Goal: Task Accomplishment & Management: Use online tool/utility

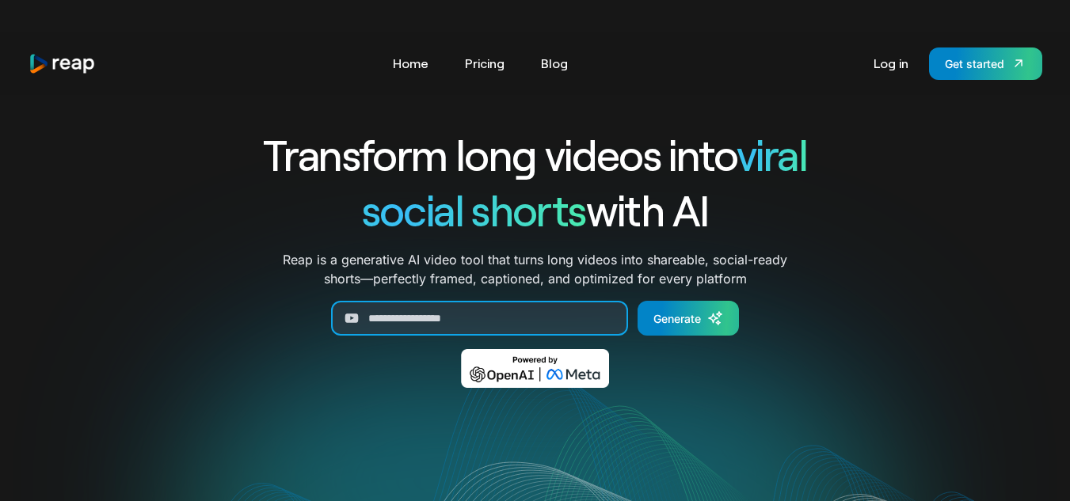
click at [508, 314] on input "Generate Form" at bounding box center [479, 318] width 297 height 35
click at [513, 315] on input "Generate Form" at bounding box center [479, 318] width 297 height 35
paste input "**********"
type input "**********"
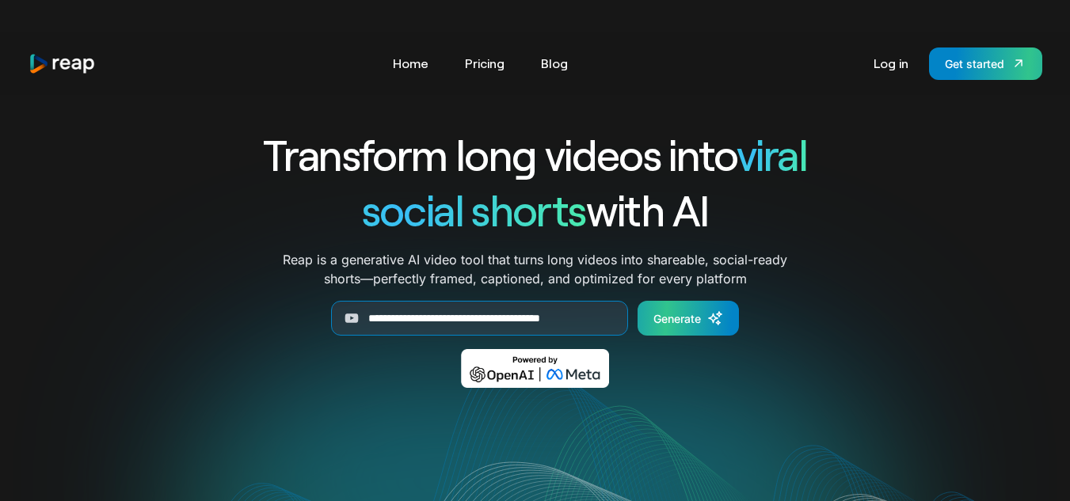
click at [688, 317] on div "Generate" at bounding box center [677, 318] width 48 height 17
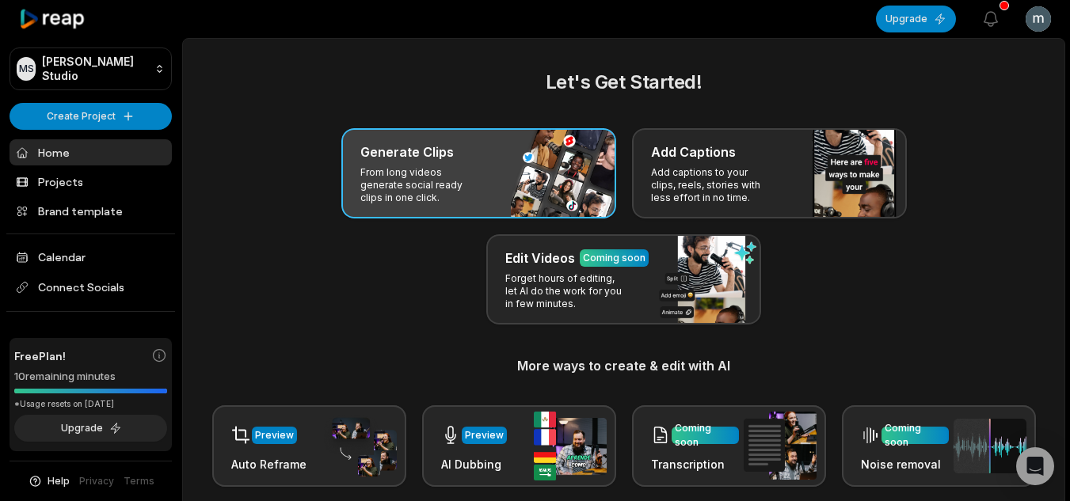
click at [465, 179] on p "From long videos generate social ready clips in one click." at bounding box center [421, 185] width 123 height 38
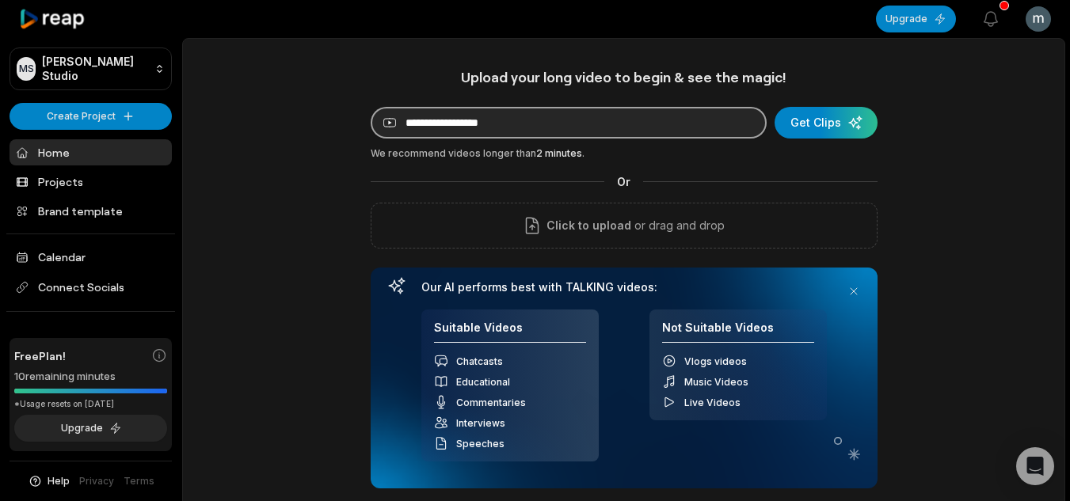
click at [536, 128] on input at bounding box center [569, 123] width 396 height 32
paste input "**********"
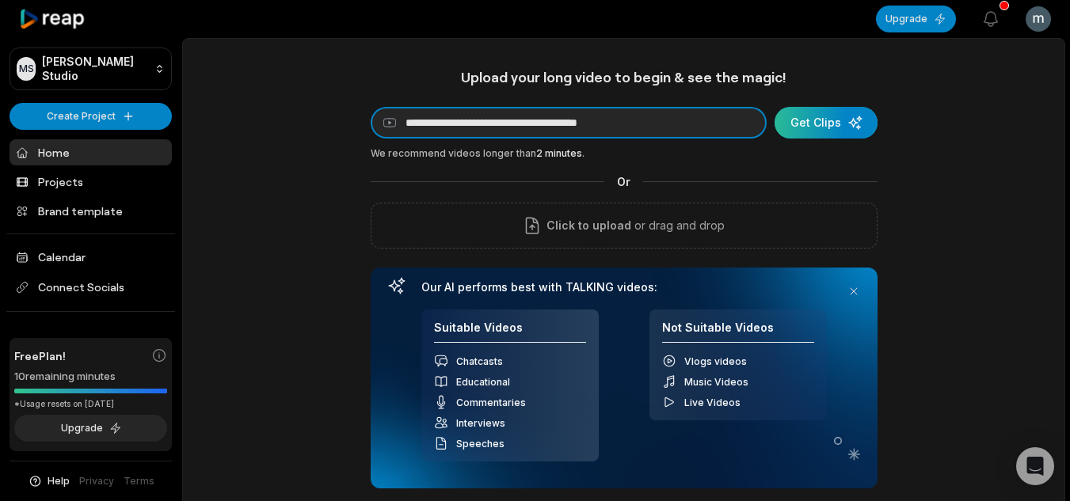
type input "**********"
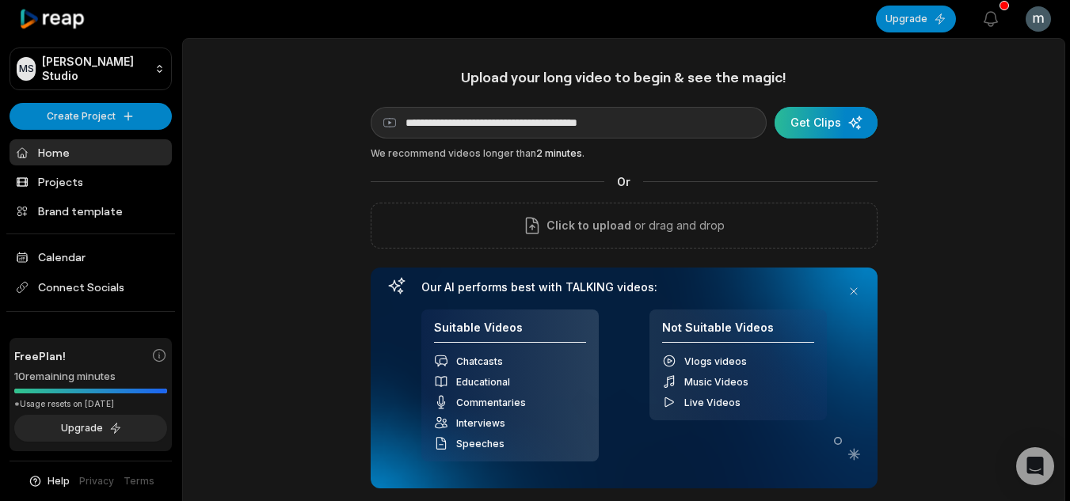
click at [806, 124] on div "submit" at bounding box center [826, 123] width 103 height 32
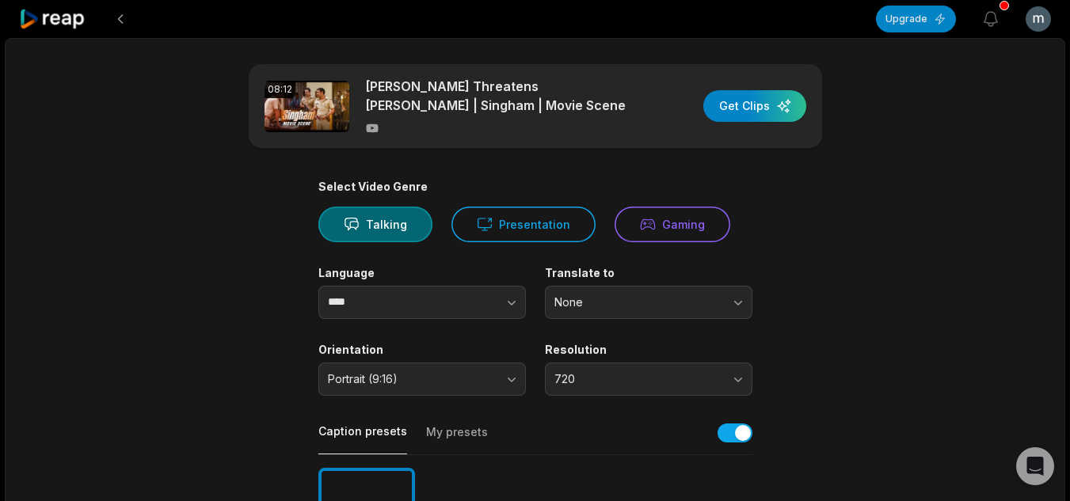
scroll to position [75, 0]
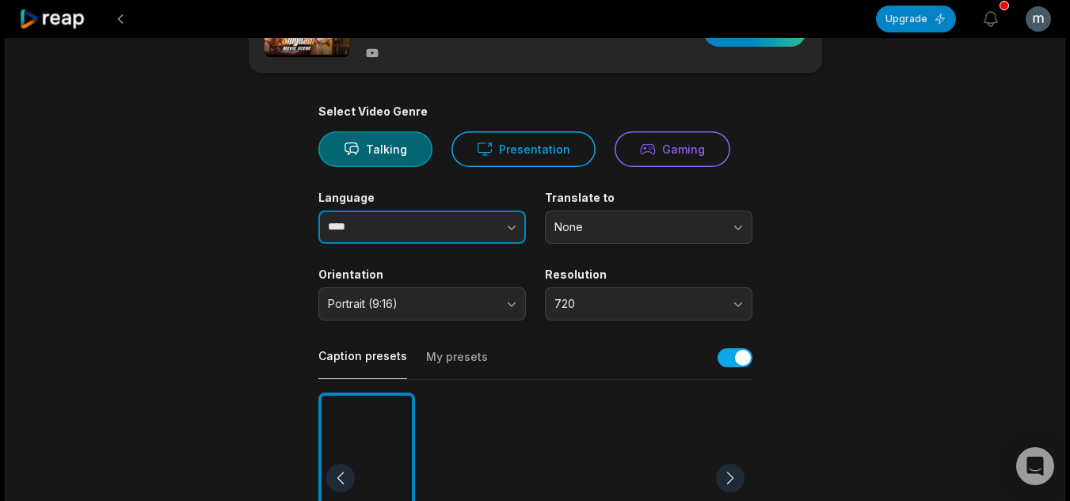
click at [403, 211] on input "****" at bounding box center [422, 227] width 208 height 33
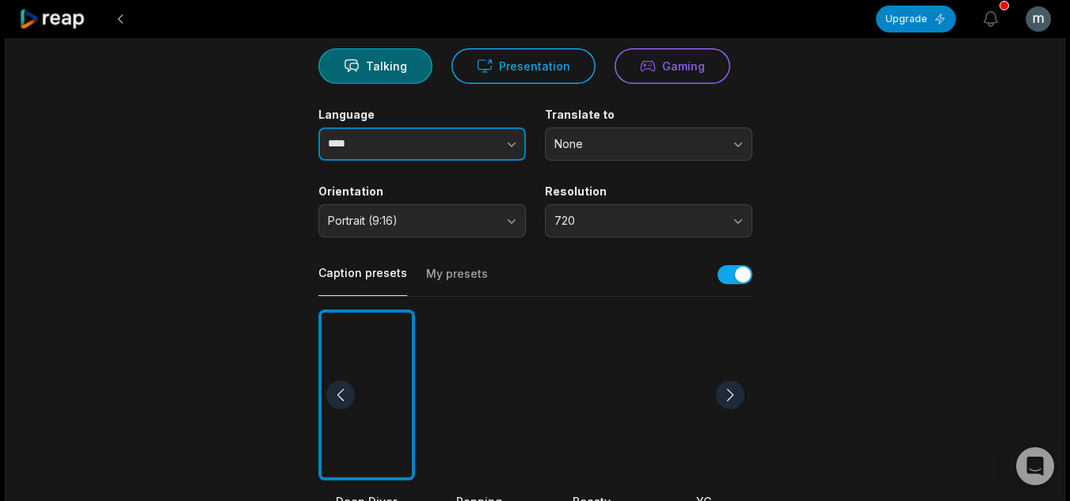
click at [520, 143] on button "button" at bounding box center [480, 144] width 90 height 33
type input "*****"
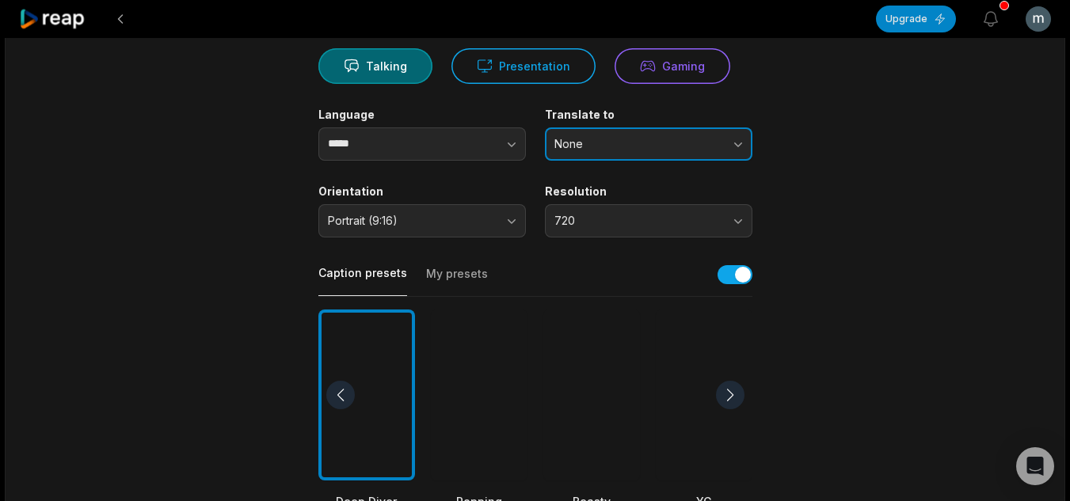
click at [631, 140] on span "None" at bounding box center [637, 144] width 166 height 14
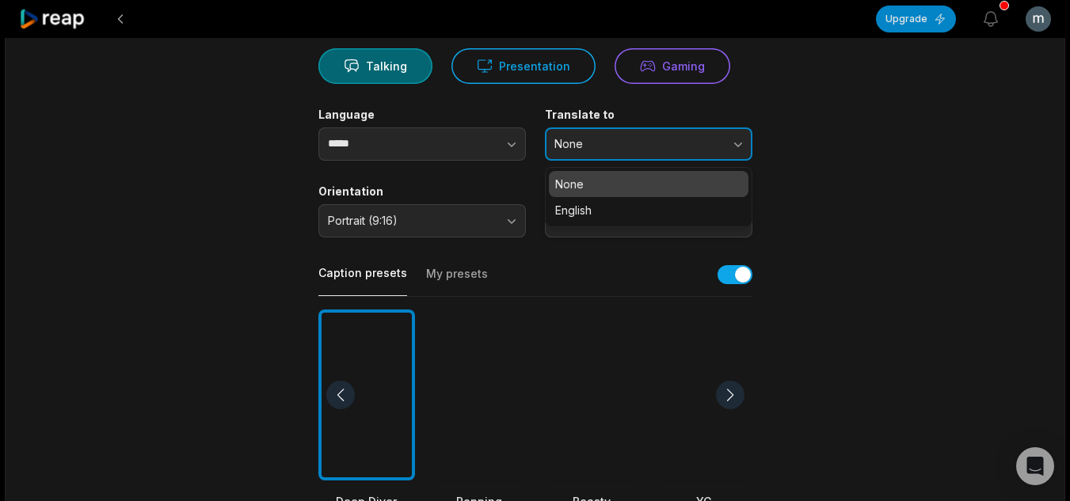
click at [631, 140] on span "None" at bounding box center [637, 144] width 166 height 14
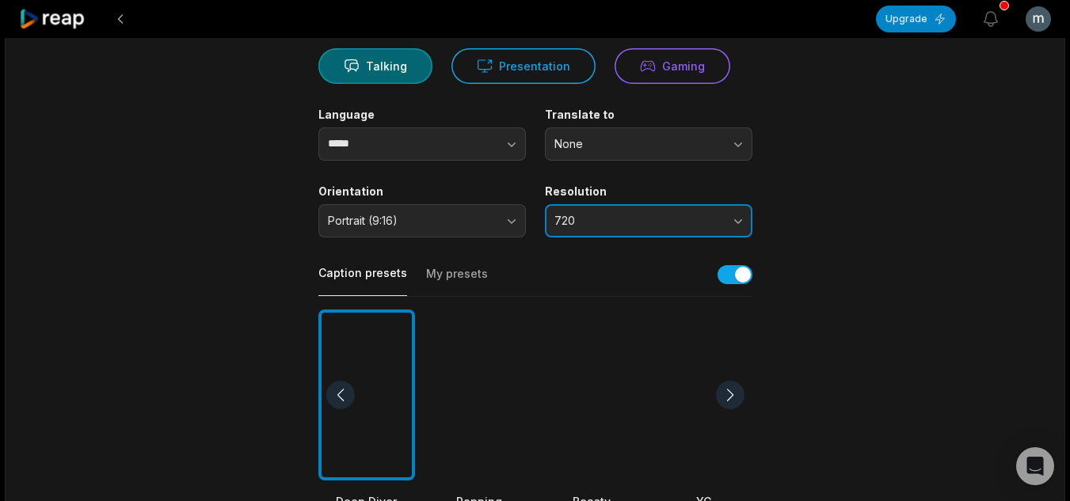
click at [644, 220] on span "720" at bounding box center [637, 221] width 166 height 14
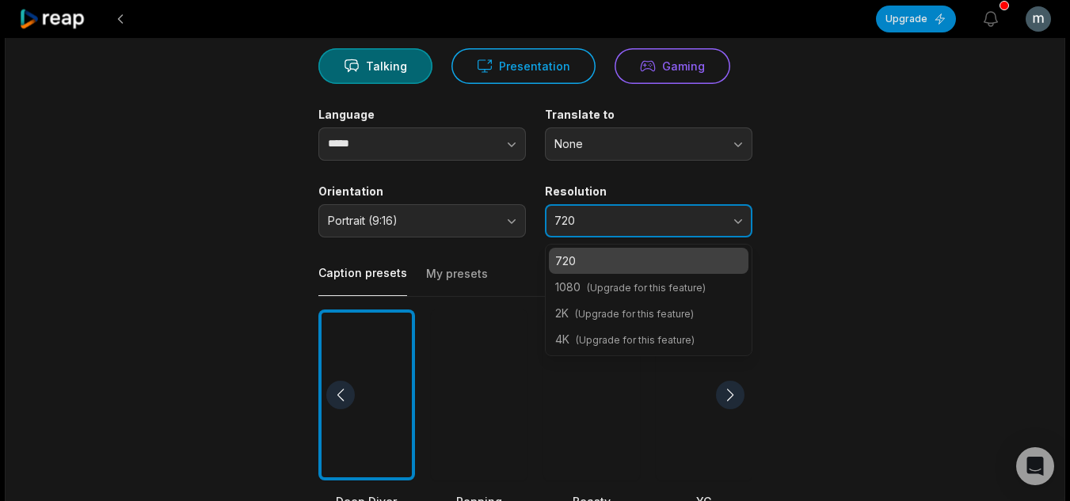
click at [644, 222] on span "720" at bounding box center [637, 221] width 166 height 14
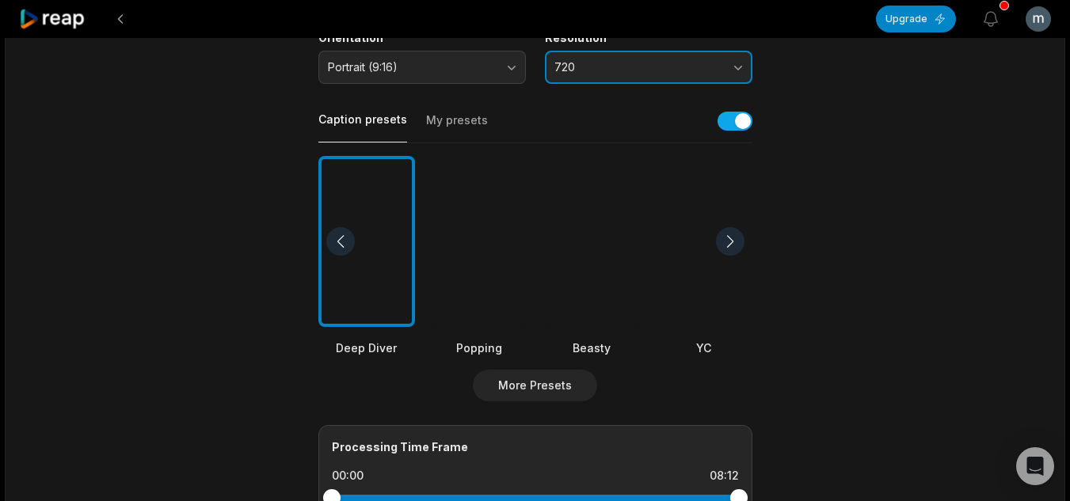
scroll to position [317, 0]
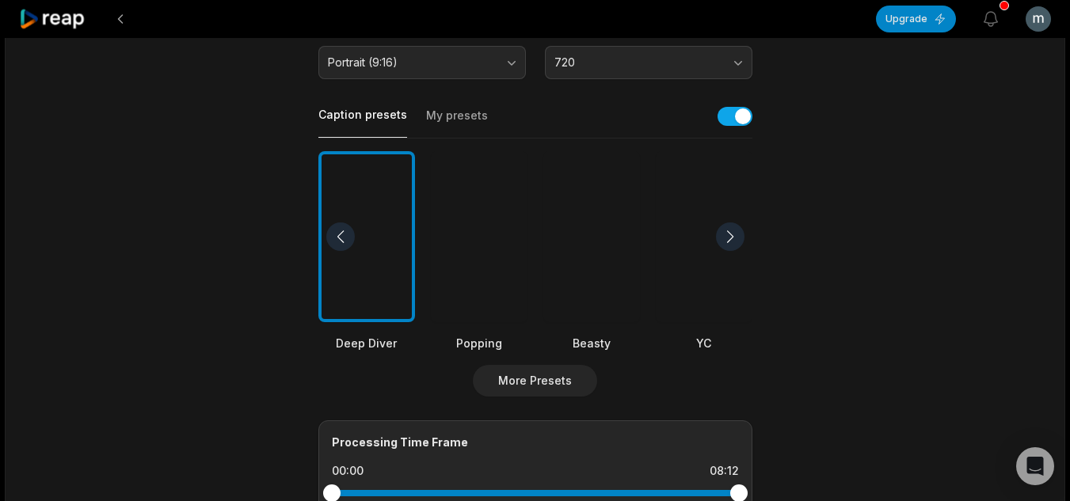
click at [601, 247] on div at bounding box center [591, 237] width 97 height 172
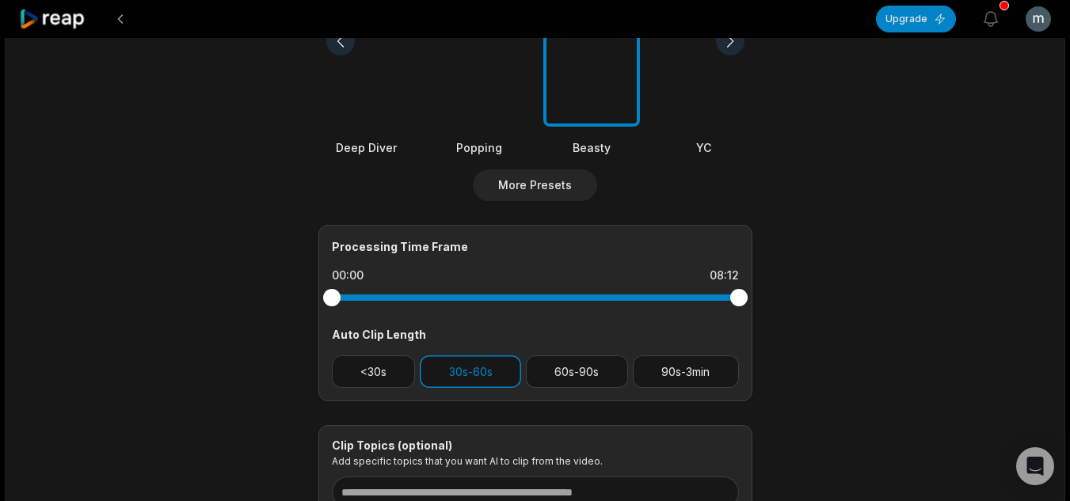
scroll to position [554, 0]
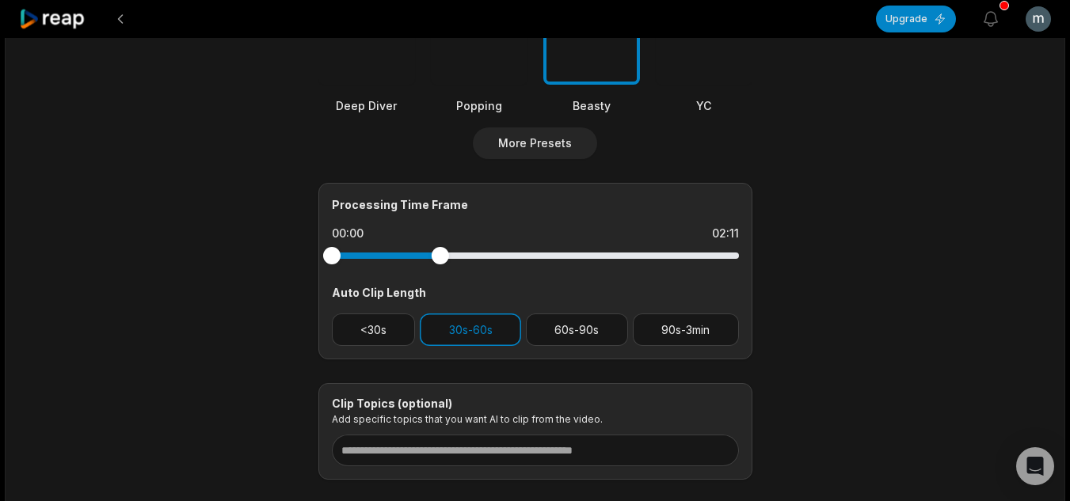
drag, startPoint x: 741, startPoint y: 258, endPoint x: 348, endPoint y: 253, distance: 393.7
click at [348, 253] on div at bounding box center [535, 256] width 407 height 6
click at [459, 323] on button "30s-60s" at bounding box center [470, 330] width 101 height 32
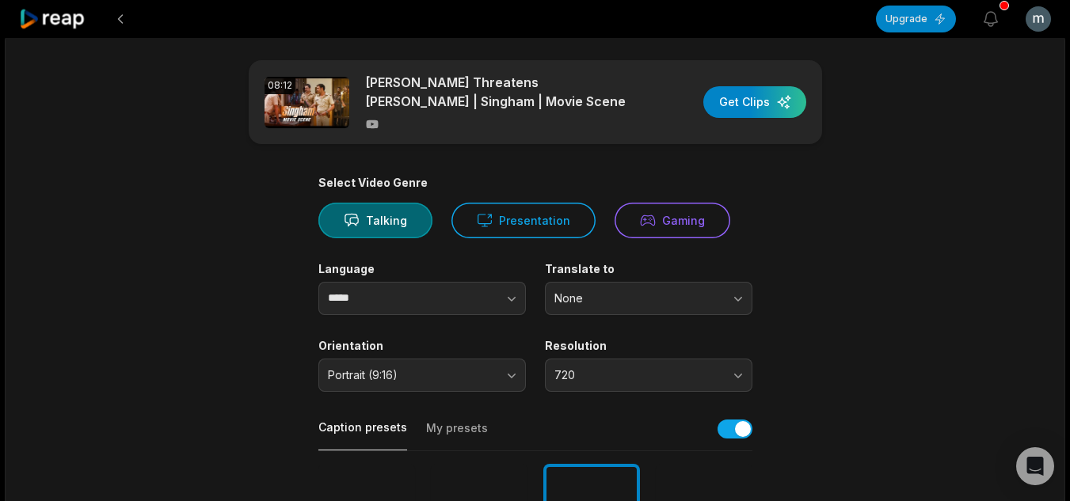
scroll to position [0, 0]
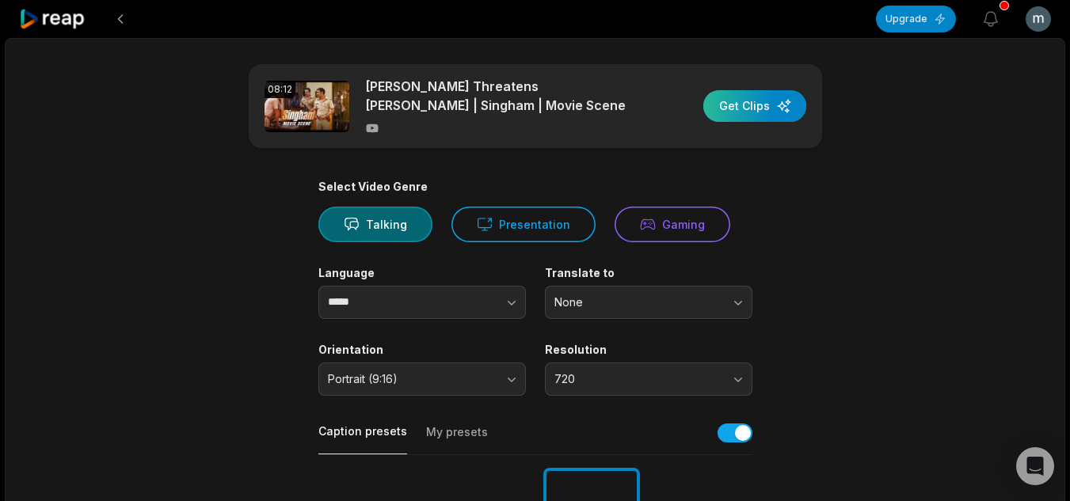
click at [746, 107] on div "button" at bounding box center [754, 106] width 103 height 32
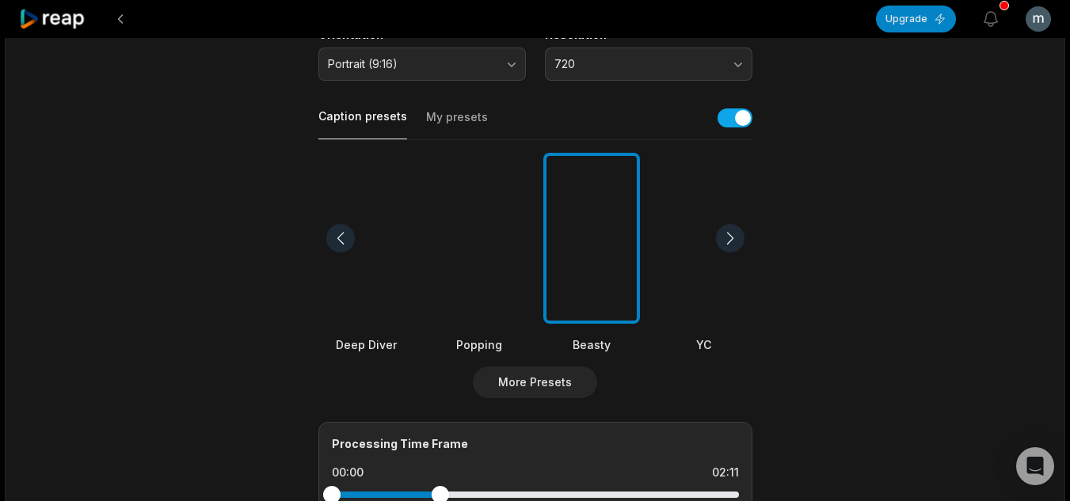
scroll to position [317, 0]
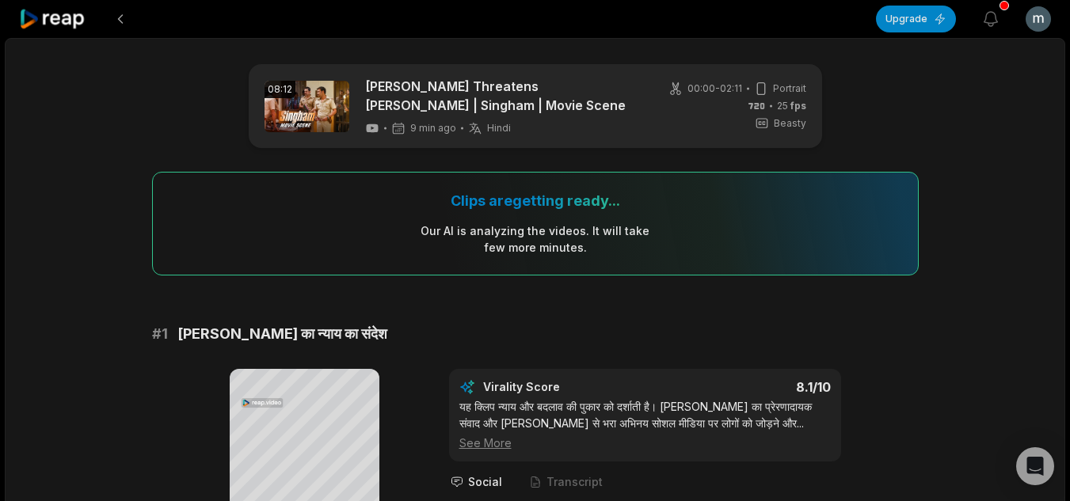
scroll to position [158, 0]
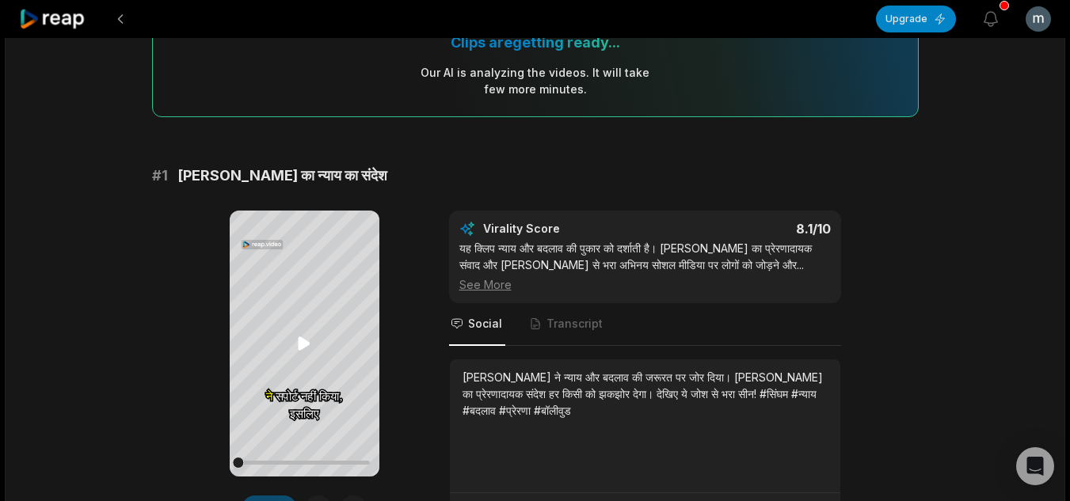
click at [304, 347] on icon at bounding box center [305, 343] width 12 height 13
click at [295, 346] on icon at bounding box center [304, 343] width 19 height 19
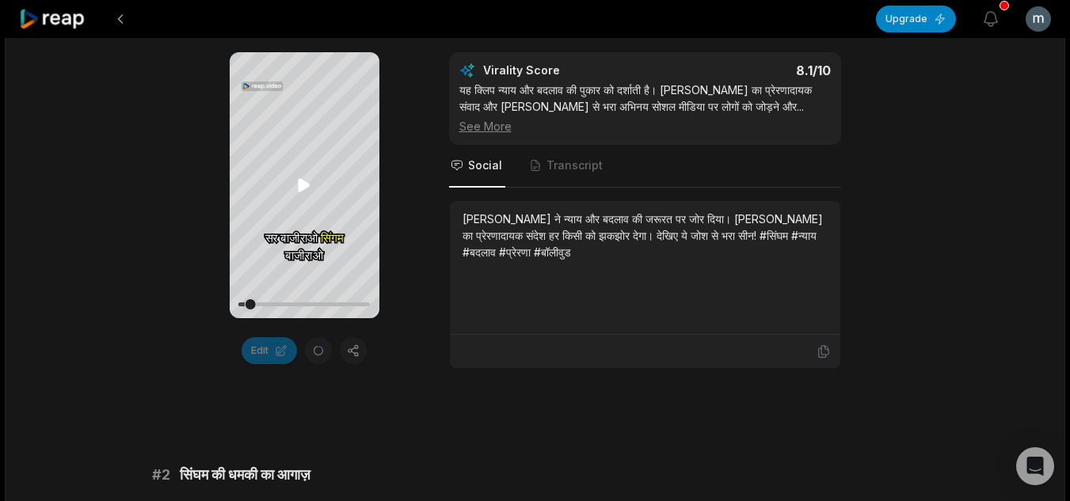
click at [302, 187] on icon at bounding box center [305, 185] width 12 height 13
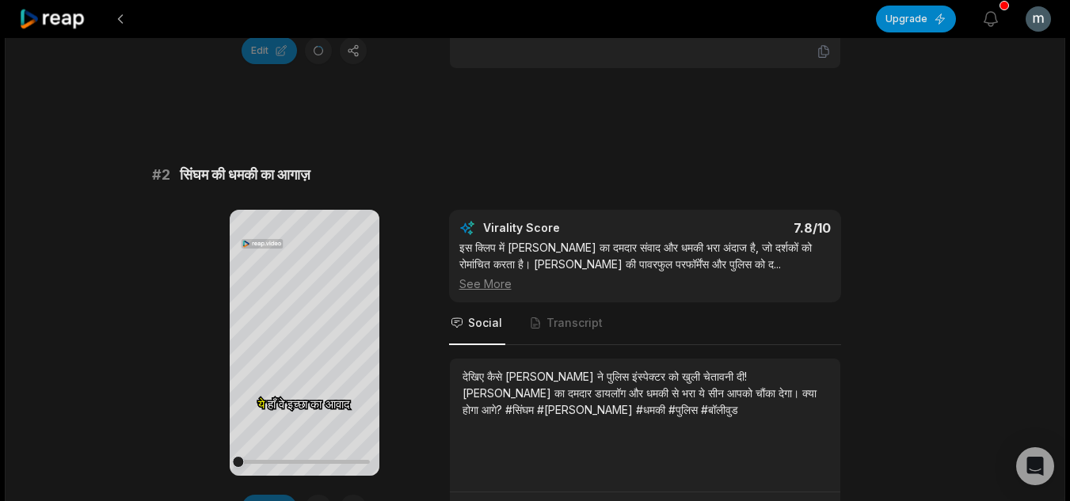
scroll to position [634, 0]
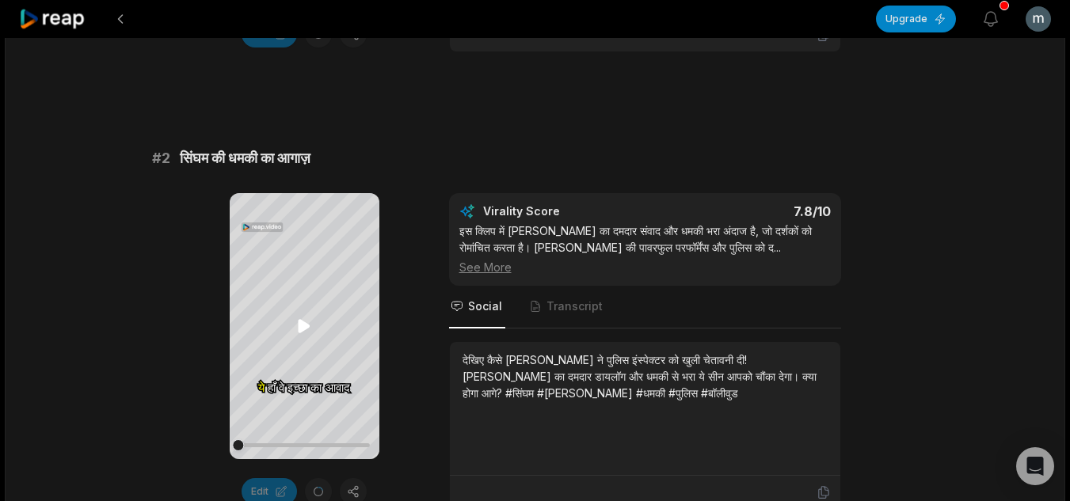
click at [305, 330] on icon at bounding box center [305, 326] width 12 height 13
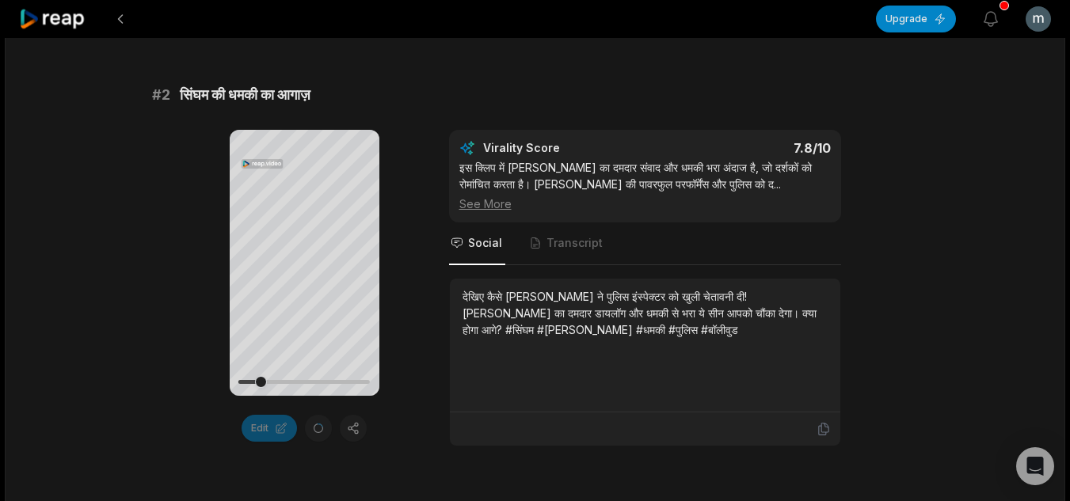
scroll to position [713, 0]
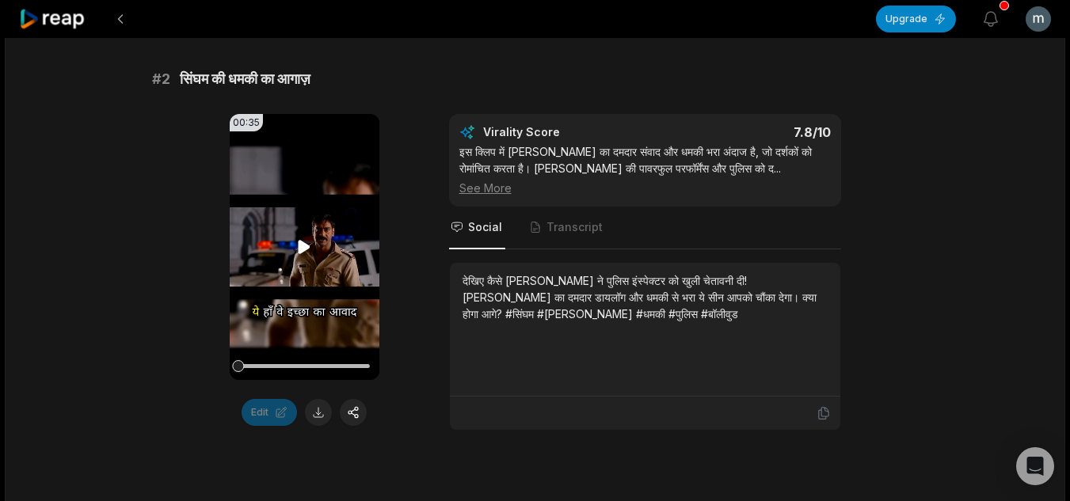
click at [306, 243] on icon at bounding box center [304, 247] width 19 height 19
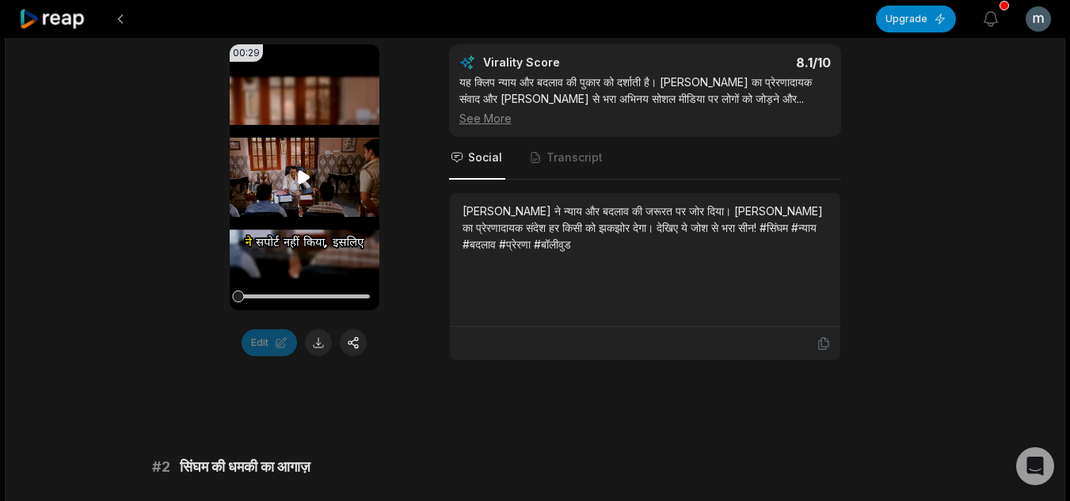
scroll to position [238, 0]
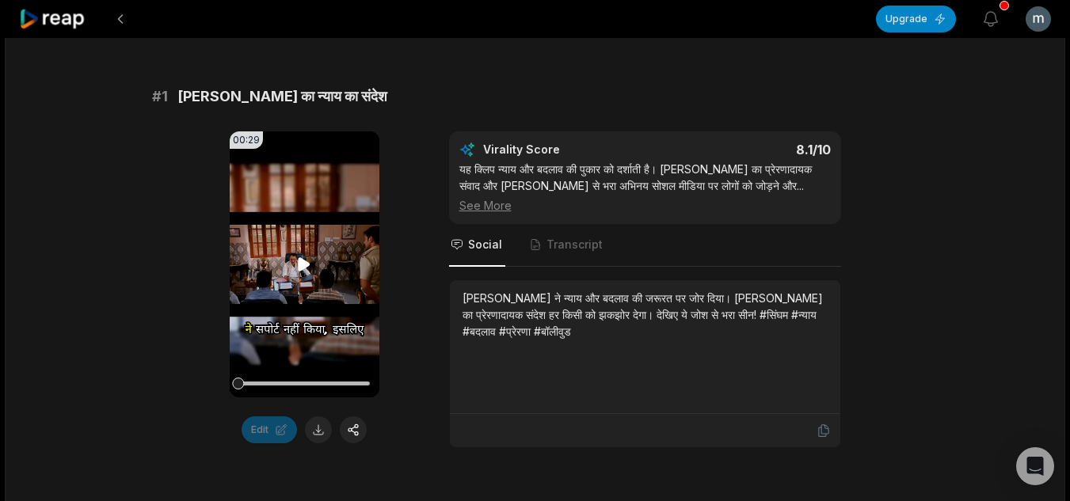
click at [295, 268] on icon at bounding box center [304, 264] width 19 height 19
click at [315, 380] on div at bounding box center [303, 384] width 131 height 28
click at [314, 384] on div at bounding box center [303, 384] width 131 height 4
click at [301, 386] on div at bounding box center [303, 384] width 131 height 4
click at [302, 272] on icon at bounding box center [304, 264] width 19 height 19
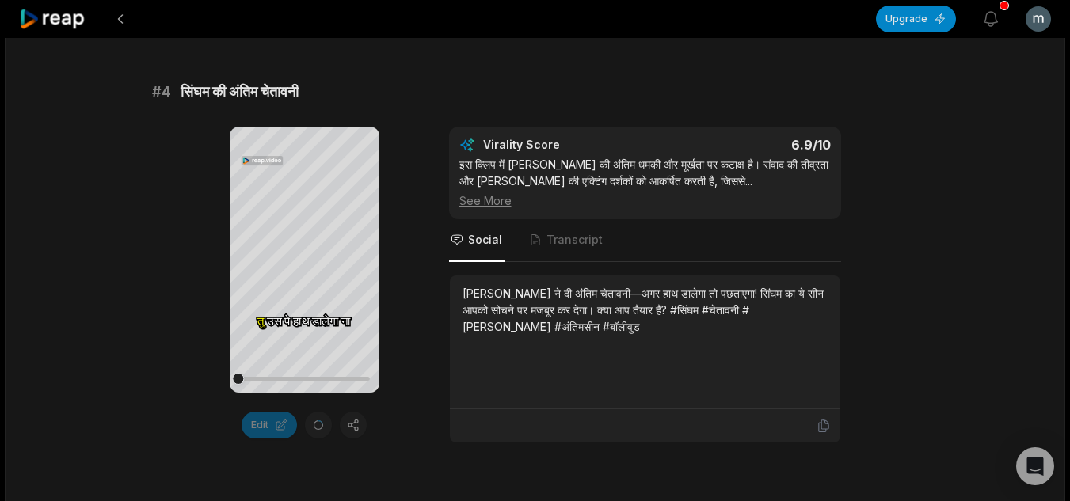
scroll to position [1598, 0]
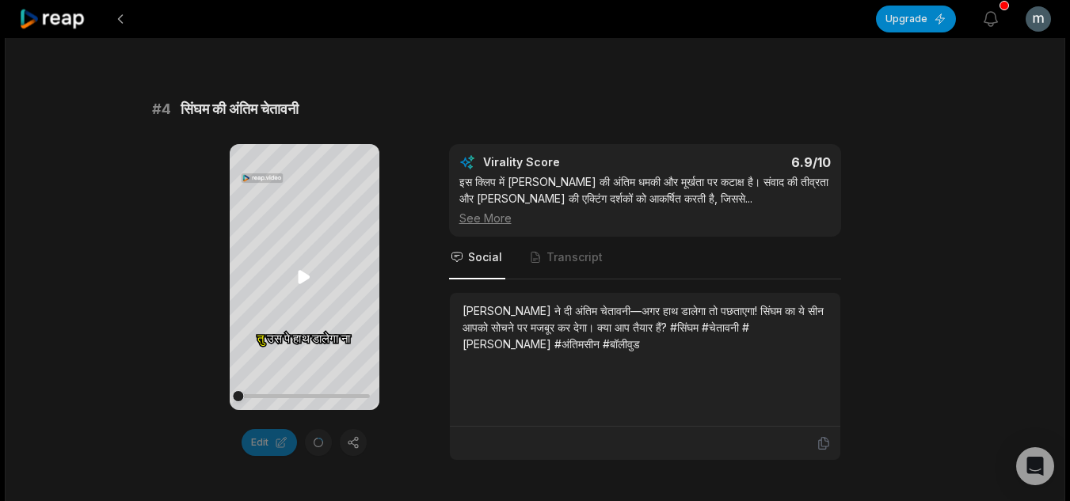
click at [301, 270] on icon at bounding box center [304, 277] width 19 height 19
click at [303, 274] on icon at bounding box center [305, 277] width 12 height 13
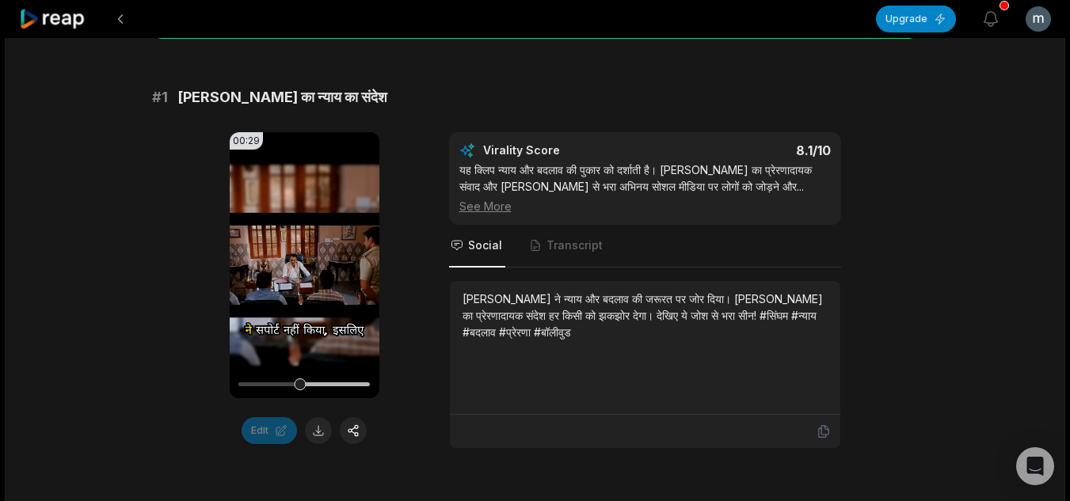
scroll to position [238, 0]
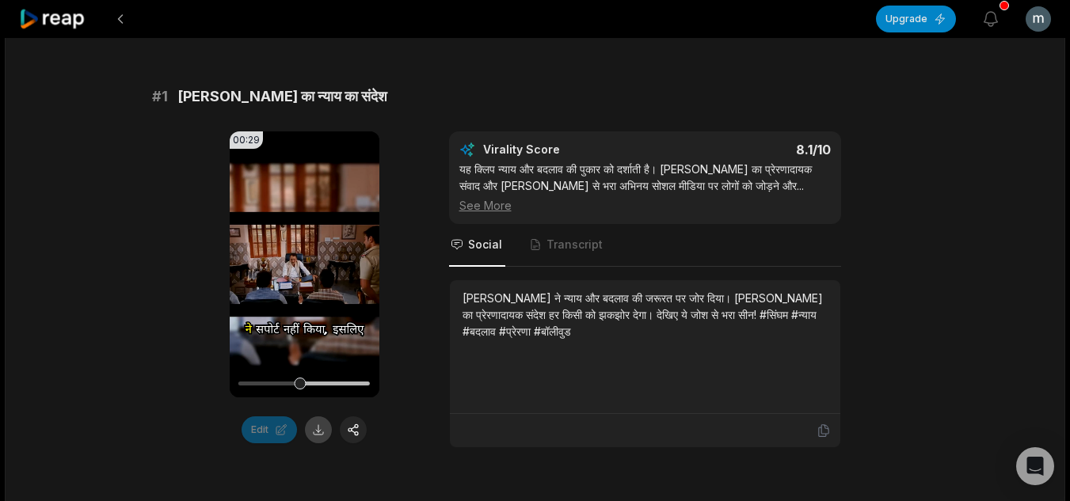
click at [326, 429] on button at bounding box center [318, 430] width 27 height 27
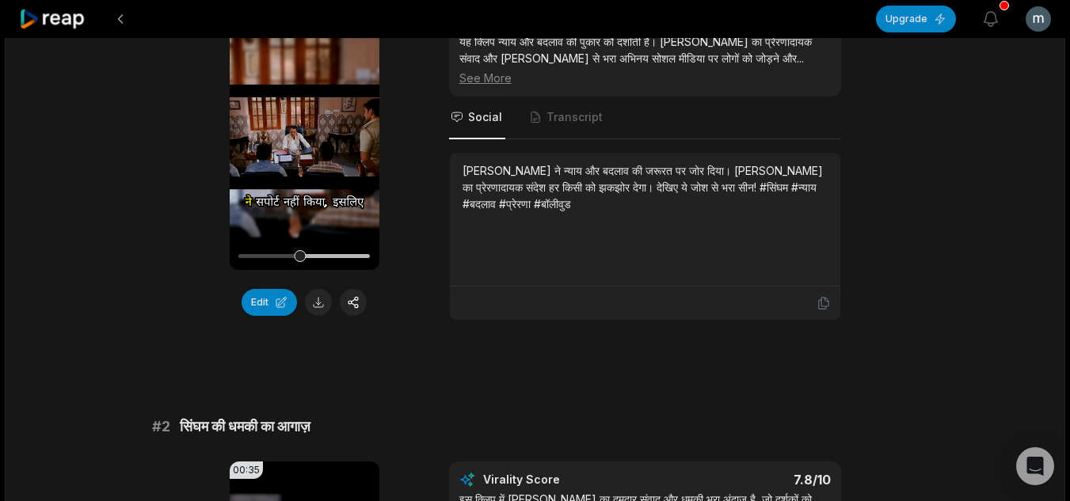
scroll to position [110, 0]
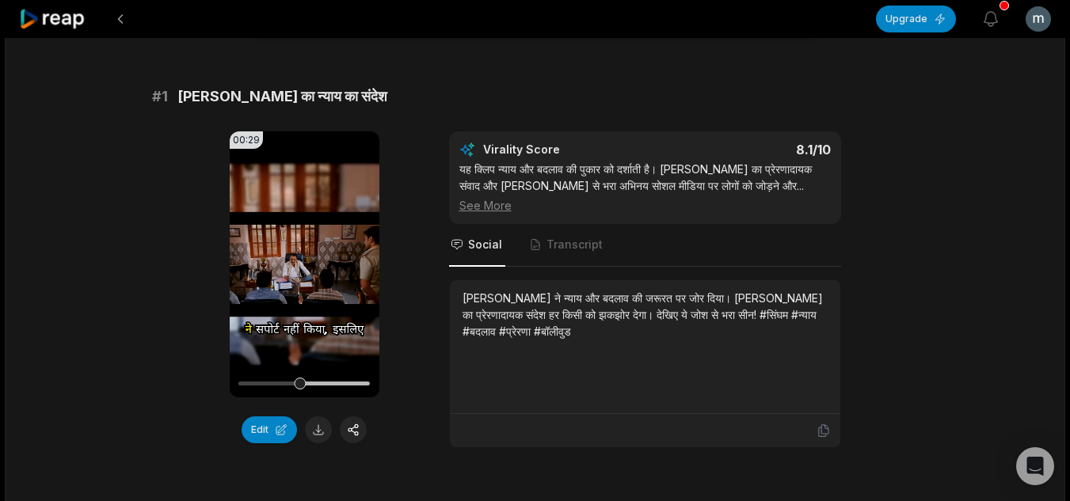
click at [901, 128] on div "# 1 सिंघम का न्याय का संदेश 00:29 Your browser does not support mp4 format. Edi…" at bounding box center [535, 267] width 767 height 363
click at [119, 20] on button at bounding box center [120, 19] width 29 height 29
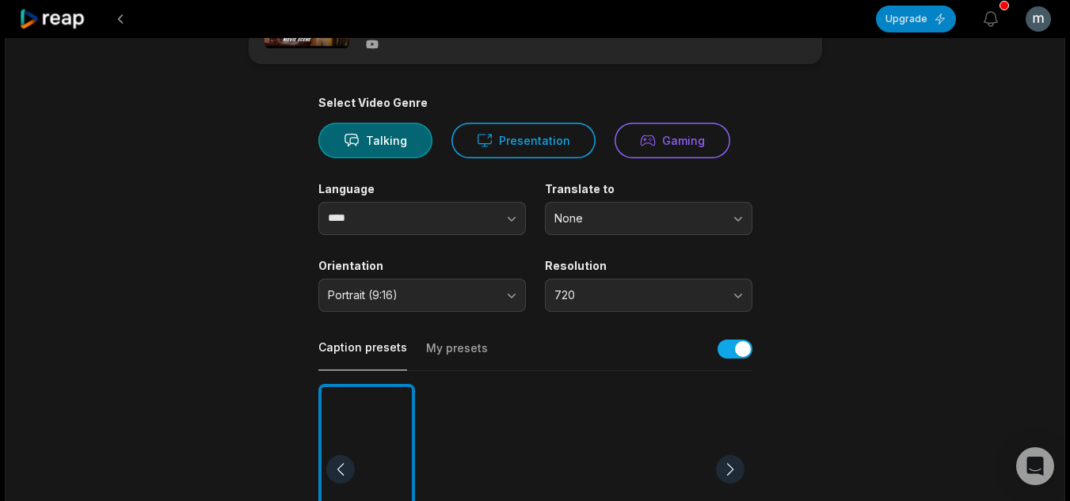
scroll to position [79, 0]
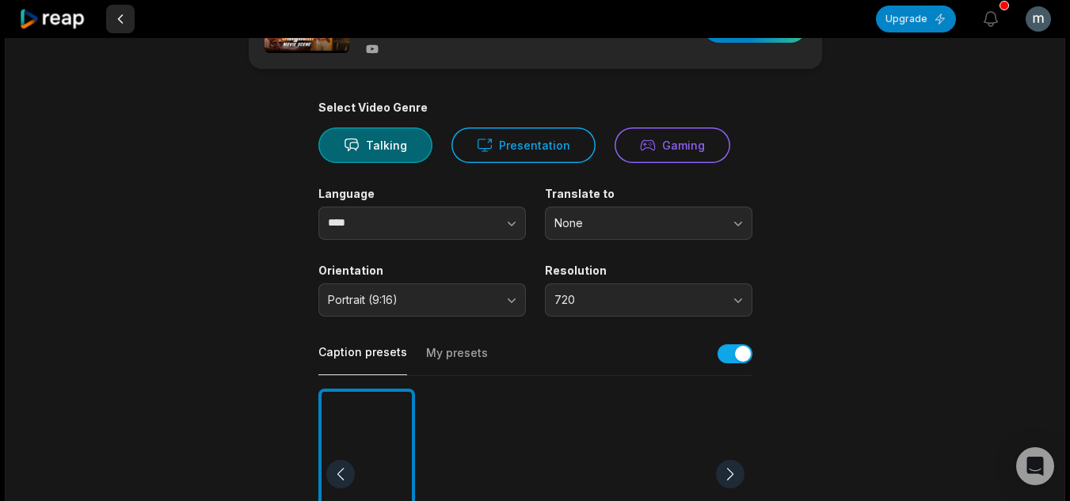
click at [119, 22] on button at bounding box center [120, 19] width 29 height 29
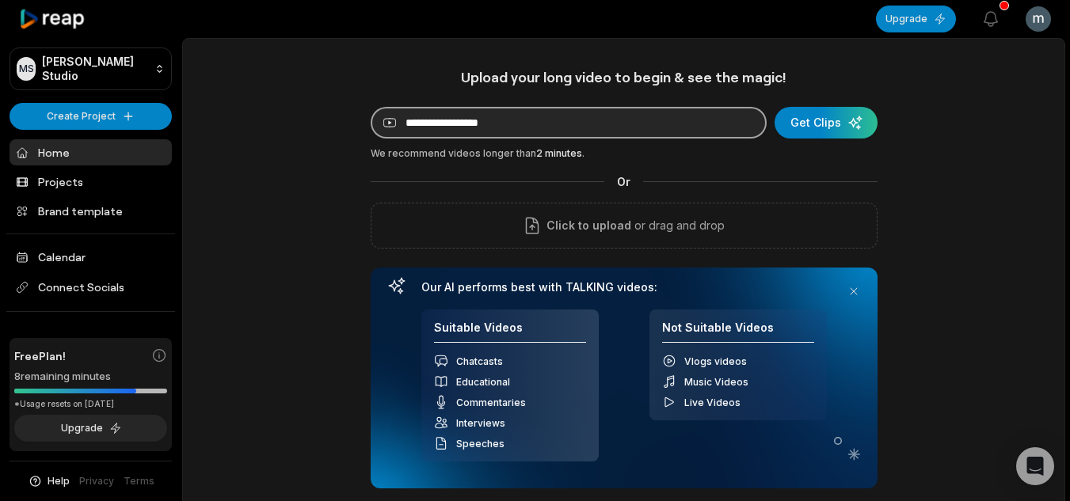
click at [462, 119] on input at bounding box center [569, 123] width 396 height 32
paste input "**********"
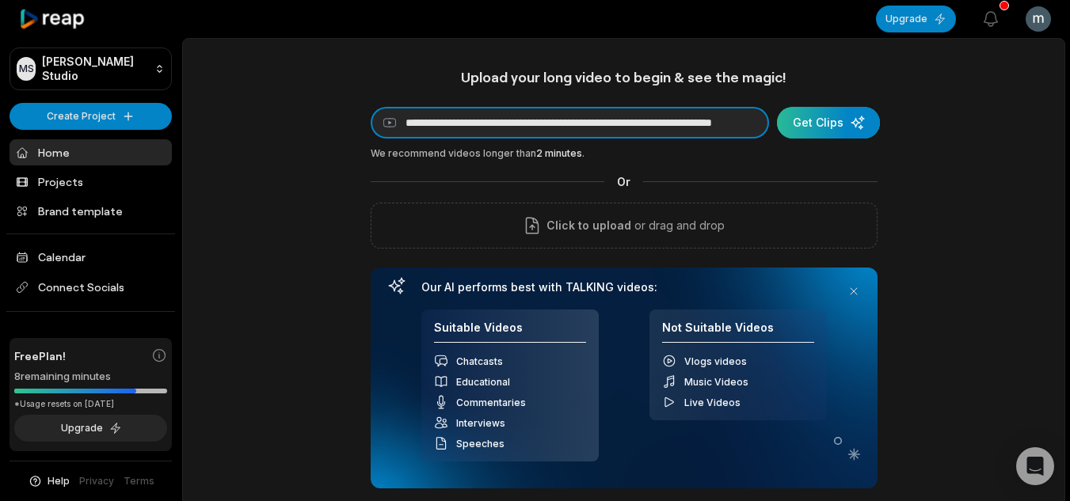
type input "**********"
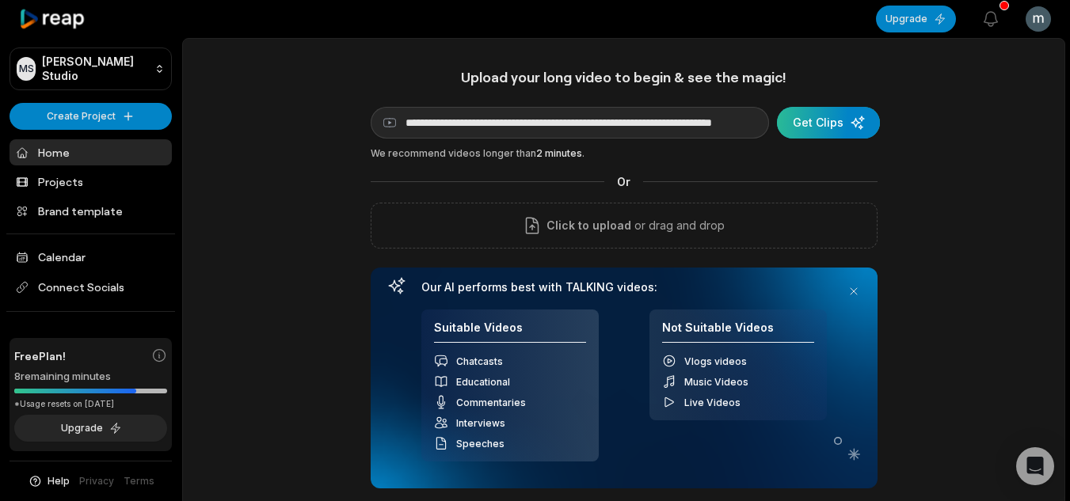
scroll to position [0, 0]
click at [836, 124] on div "submit" at bounding box center [828, 123] width 103 height 32
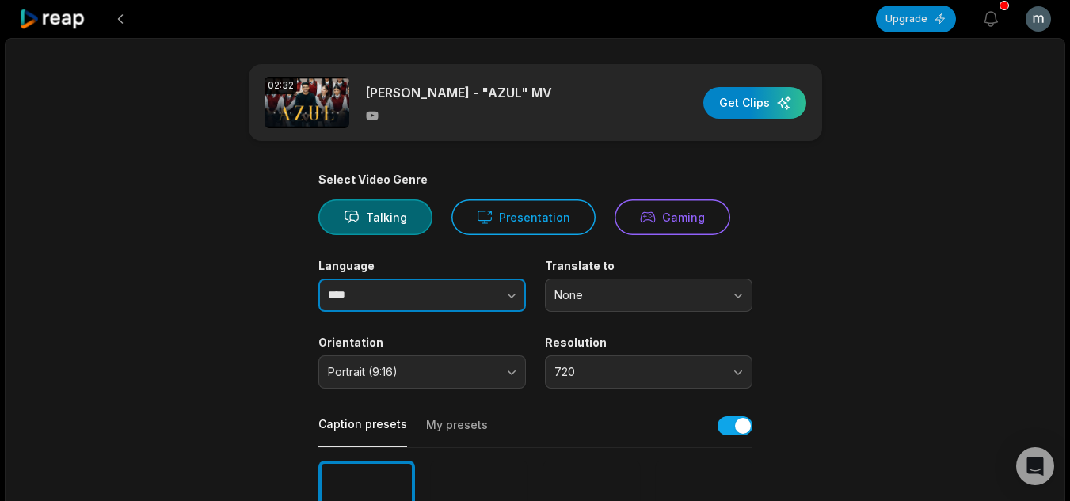
click at [426, 311] on input "****" at bounding box center [422, 295] width 208 height 33
click at [512, 305] on button "button" at bounding box center [480, 295] width 90 height 33
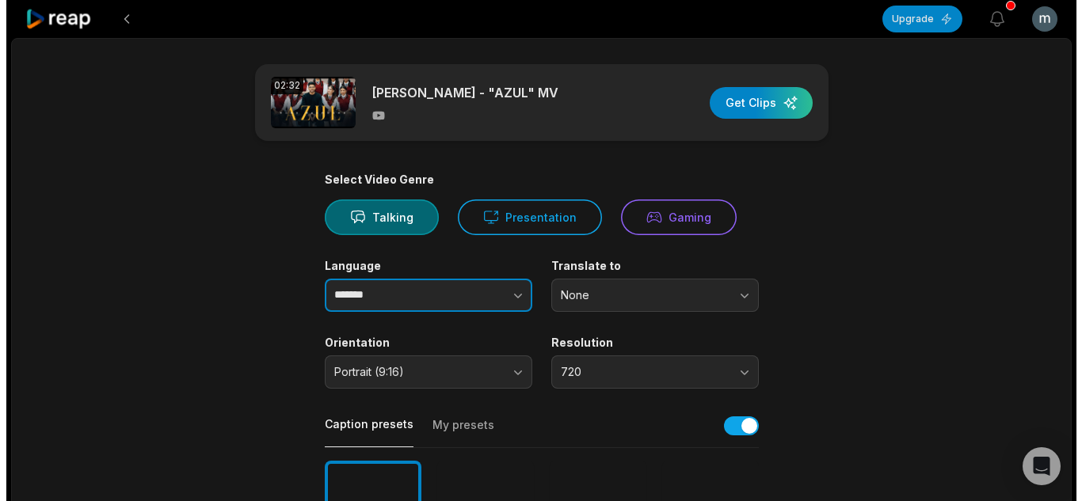
scroll to position [238, 0]
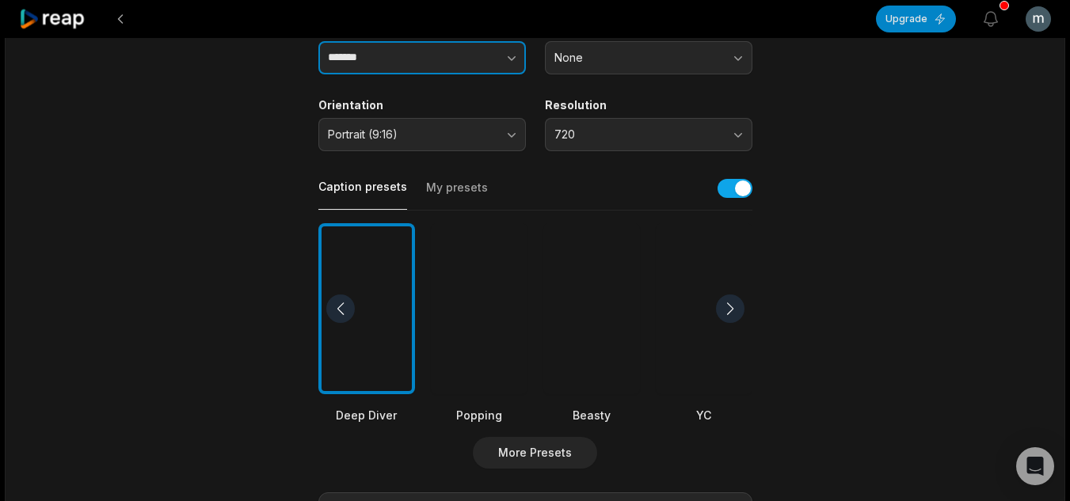
type input "*******"
click at [451, 190] on button "My presets" at bounding box center [457, 195] width 62 height 30
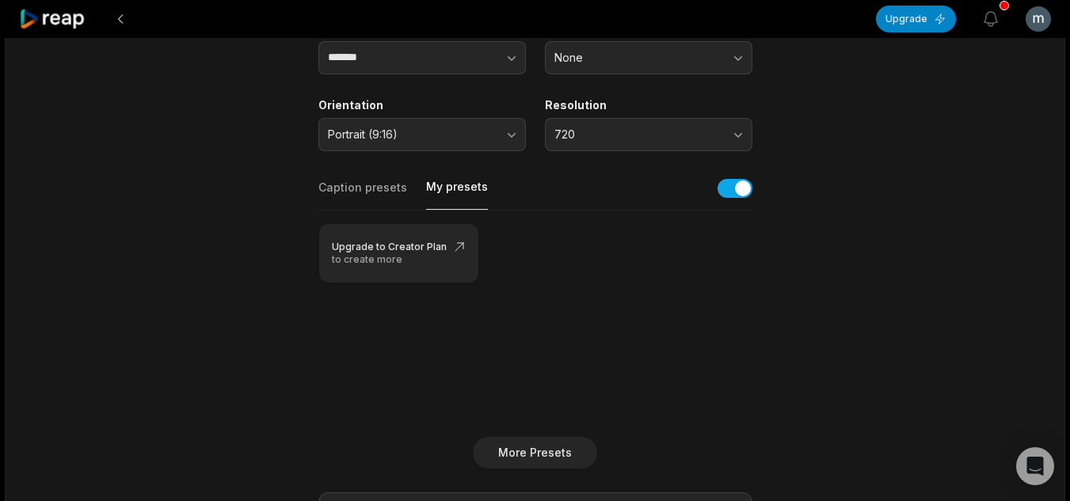
click at [363, 198] on button "Caption presets" at bounding box center [362, 195] width 89 height 30
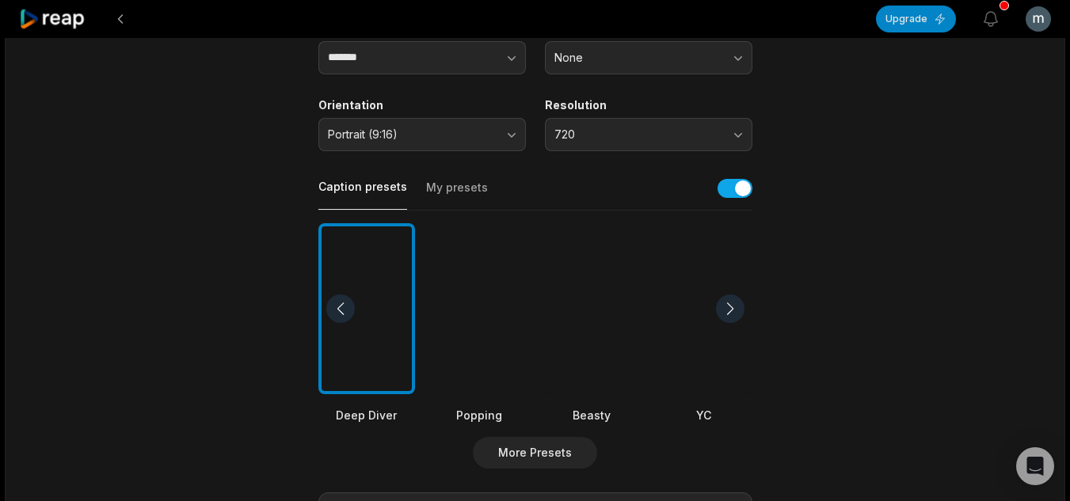
click at [453, 330] on div at bounding box center [479, 309] width 97 height 172
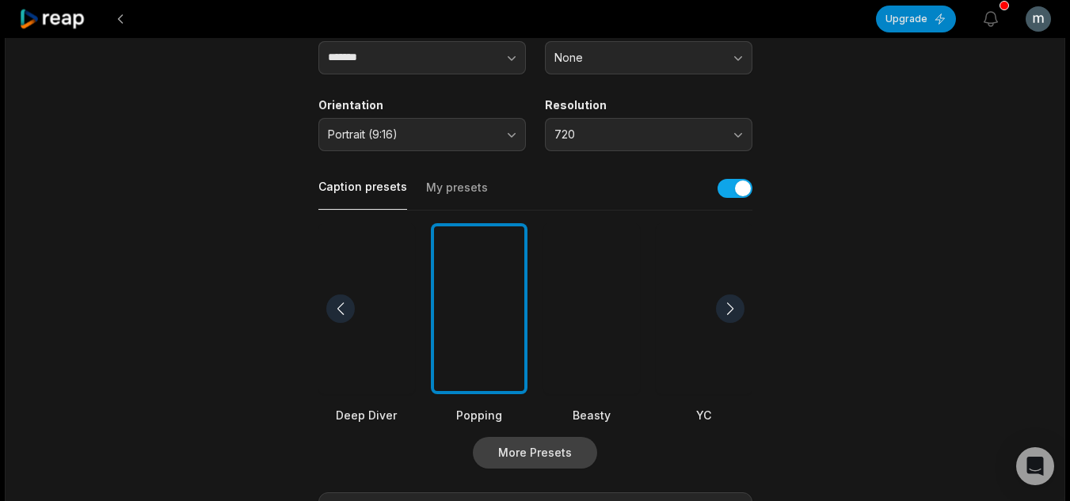
click at [535, 454] on button "More Presets" at bounding box center [535, 453] width 124 height 32
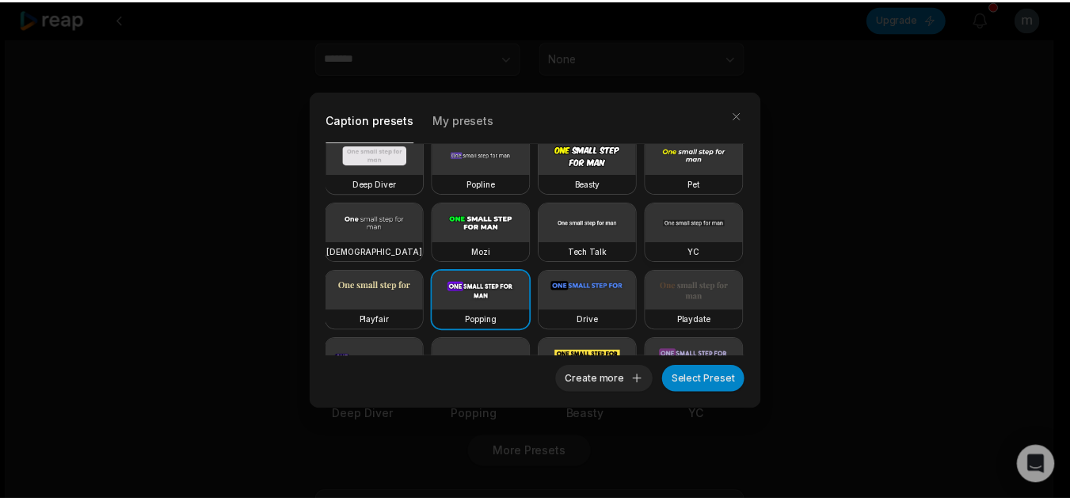
scroll to position [0, 0]
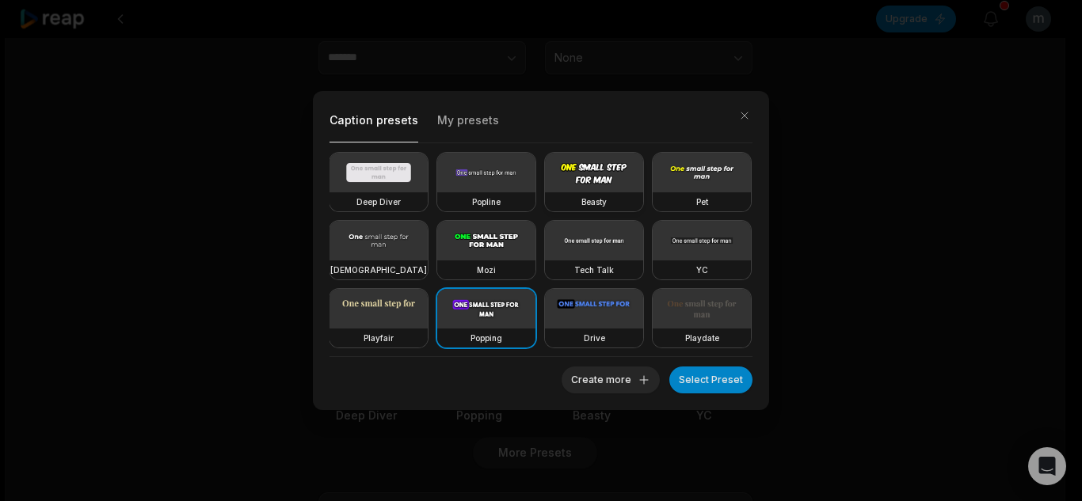
click at [594, 181] on video at bounding box center [594, 173] width 98 height 40
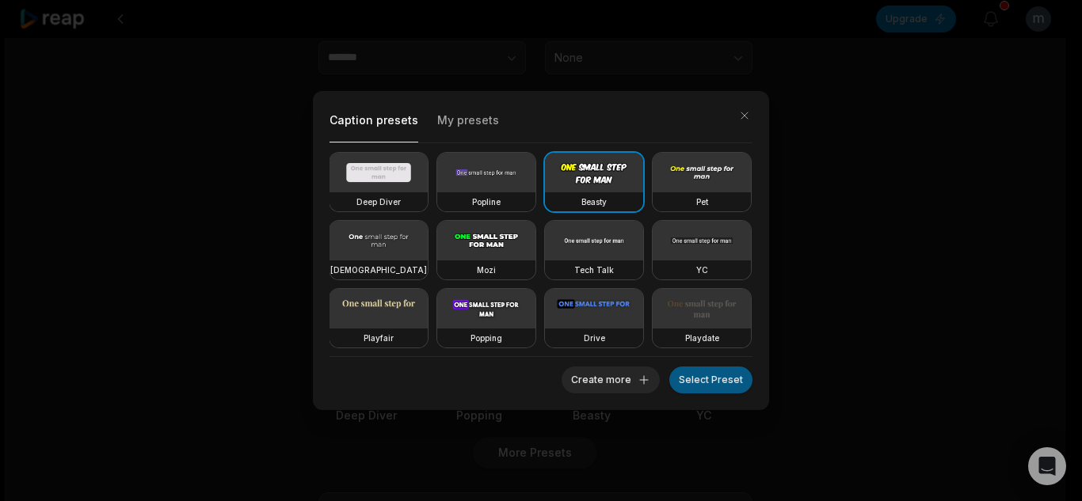
click at [710, 378] on button "Select Preset" at bounding box center [710, 380] width 83 height 27
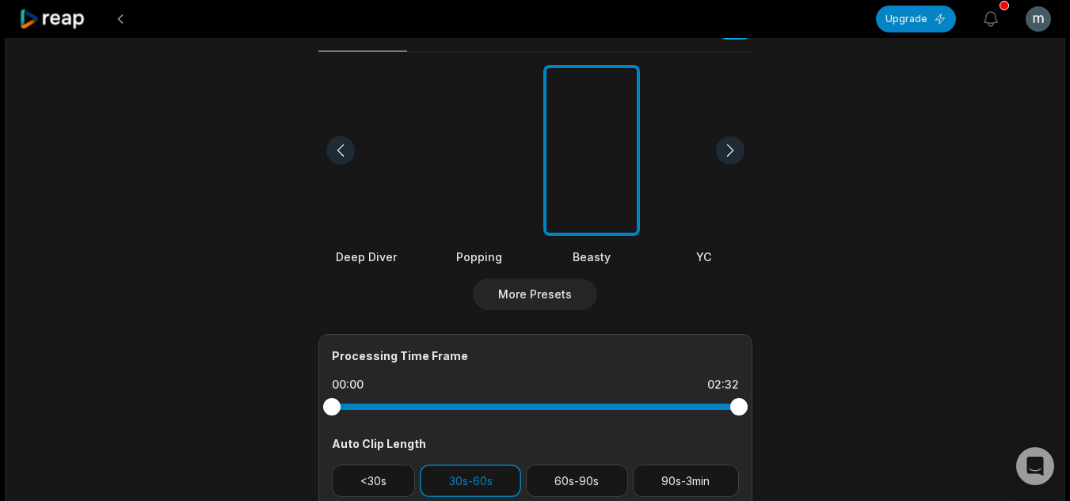
scroll to position [554, 0]
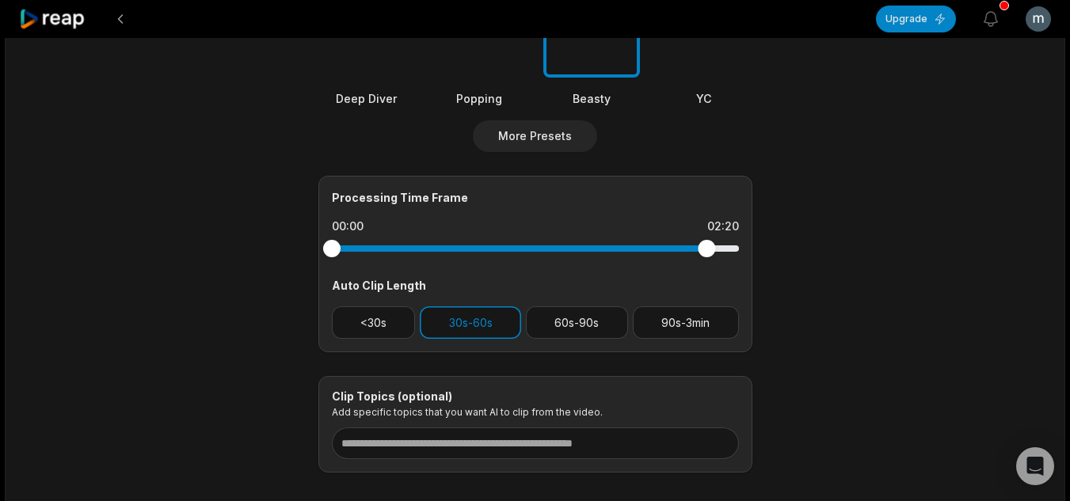
drag, startPoint x: 739, startPoint y: 251, endPoint x: 614, endPoint y: 258, distance: 125.3
click at [614, 258] on div at bounding box center [535, 248] width 407 height 29
drag, startPoint x: 708, startPoint y: 246, endPoint x: 790, endPoint y: 242, distance: 81.7
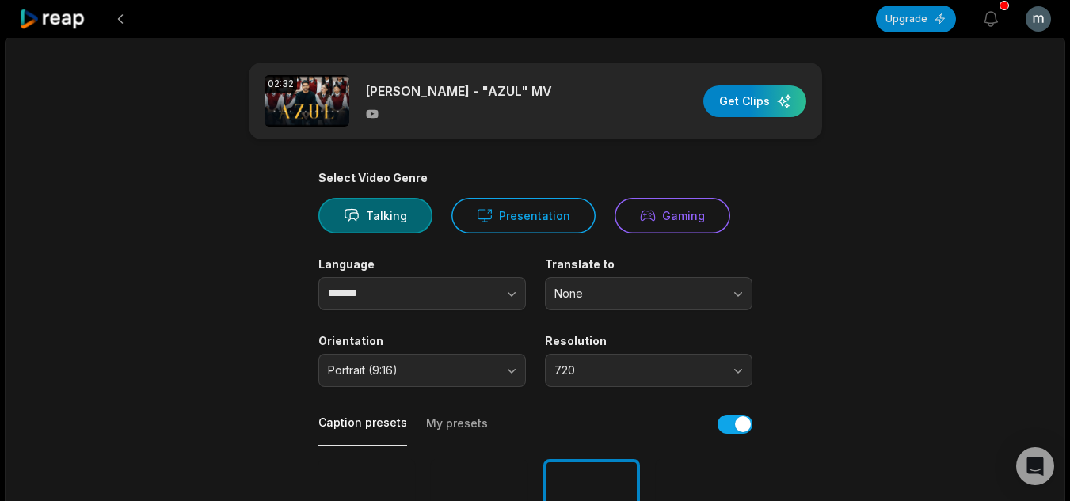
scroll to position [0, 0]
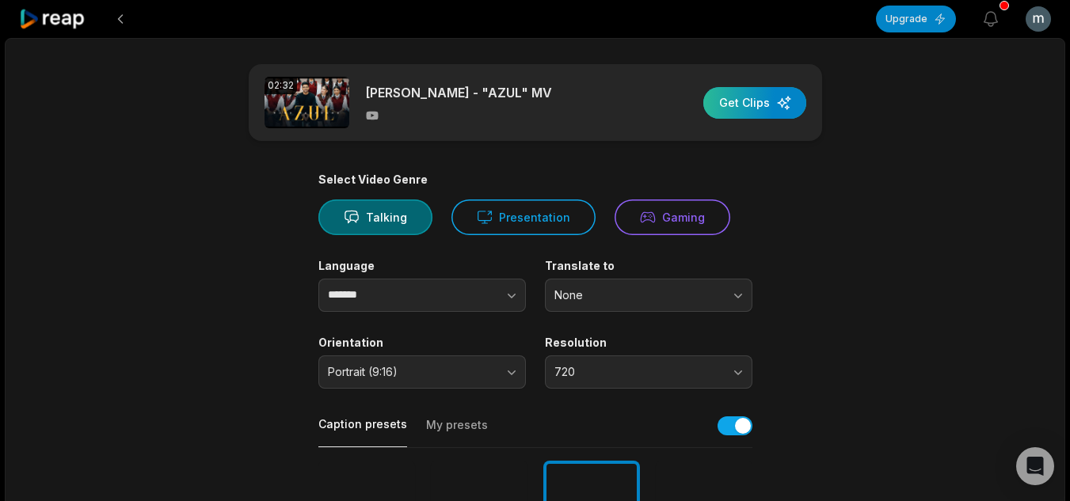
click at [728, 97] on div "button" at bounding box center [754, 103] width 103 height 32
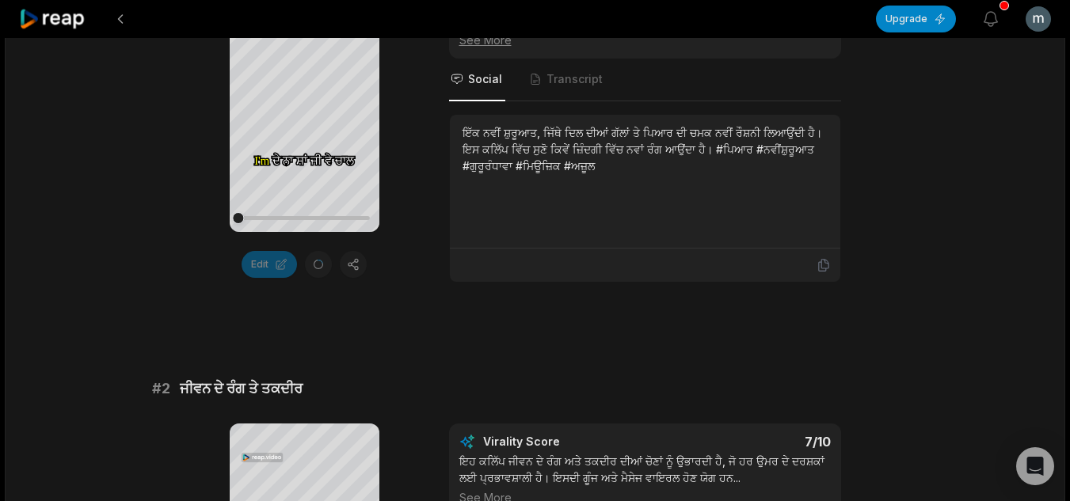
scroll to position [238, 0]
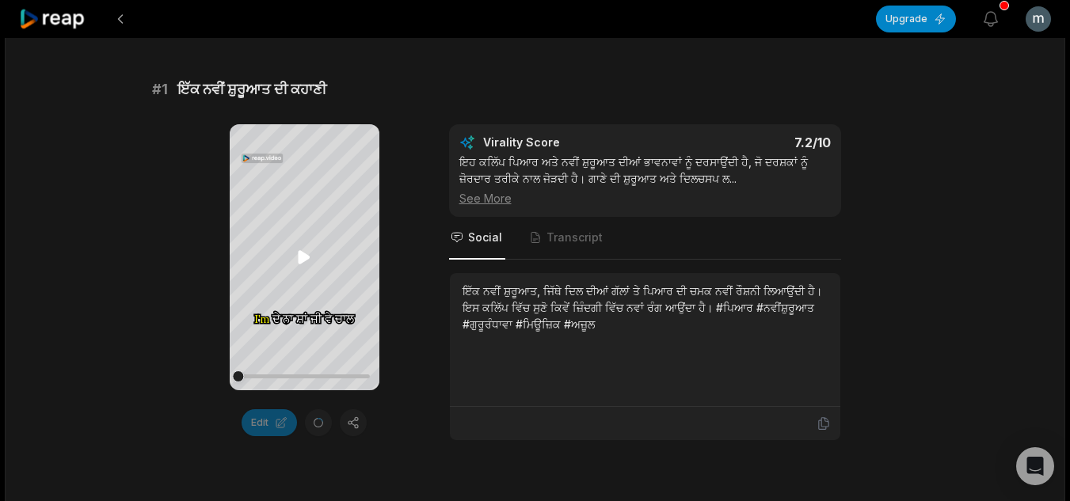
click at [303, 253] on icon at bounding box center [305, 257] width 12 height 13
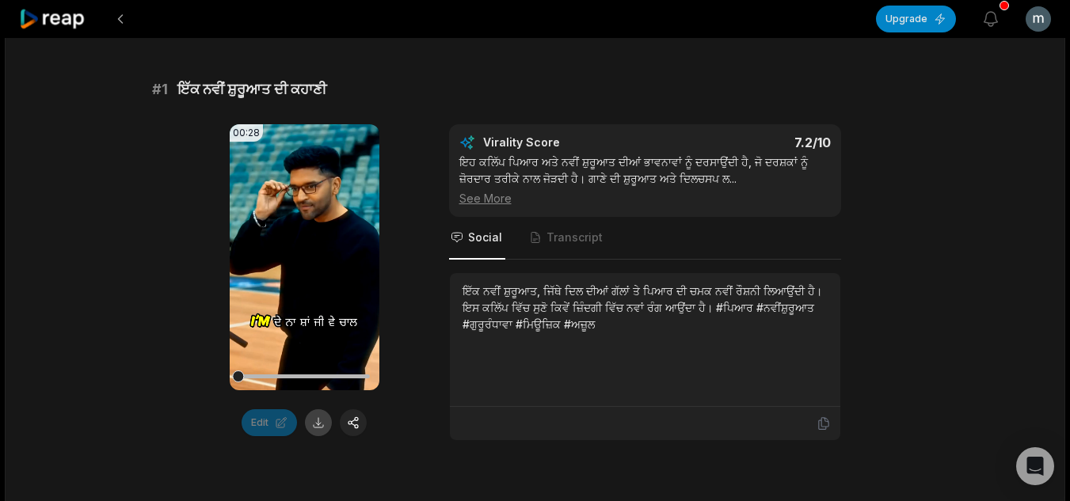
click at [324, 427] on button at bounding box center [318, 422] width 27 height 27
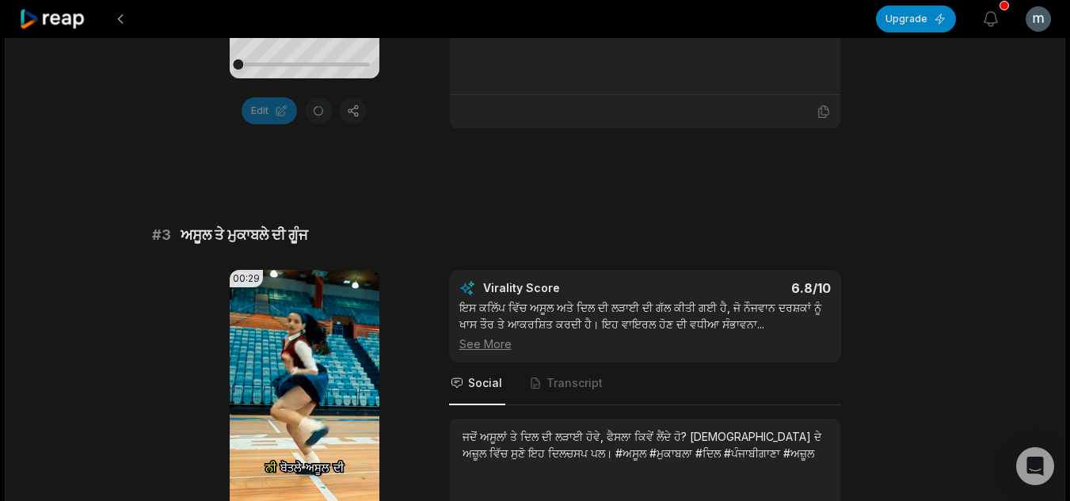
scroll to position [1188, 0]
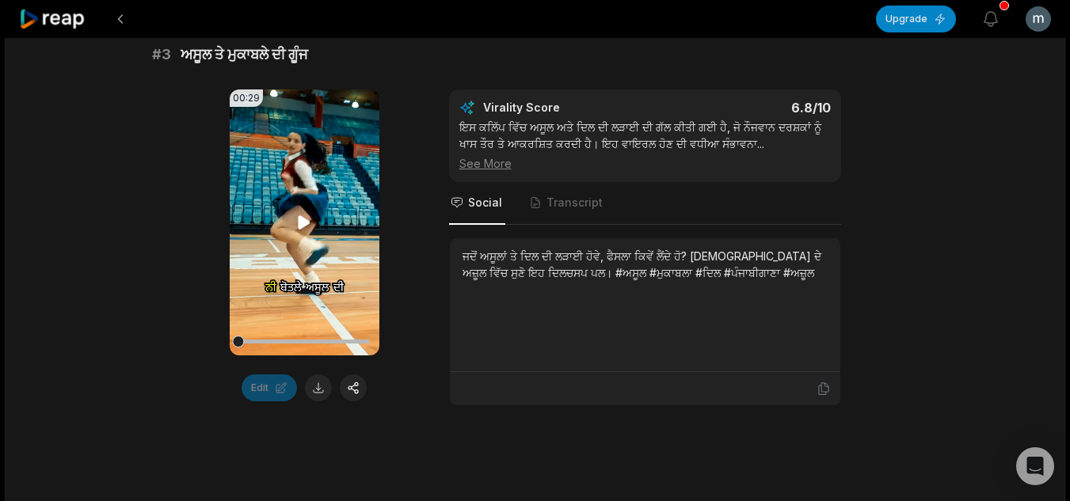
click at [301, 214] on icon at bounding box center [304, 222] width 19 height 19
click at [301, 238] on video "Your browser does not support mp4 format." at bounding box center [305, 223] width 150 height 266
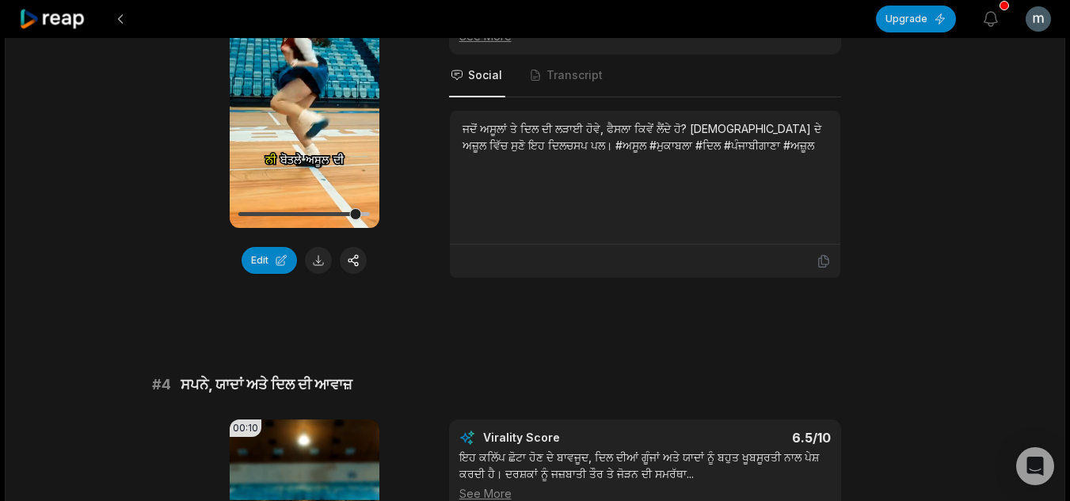
scroll to position [1061, 0]
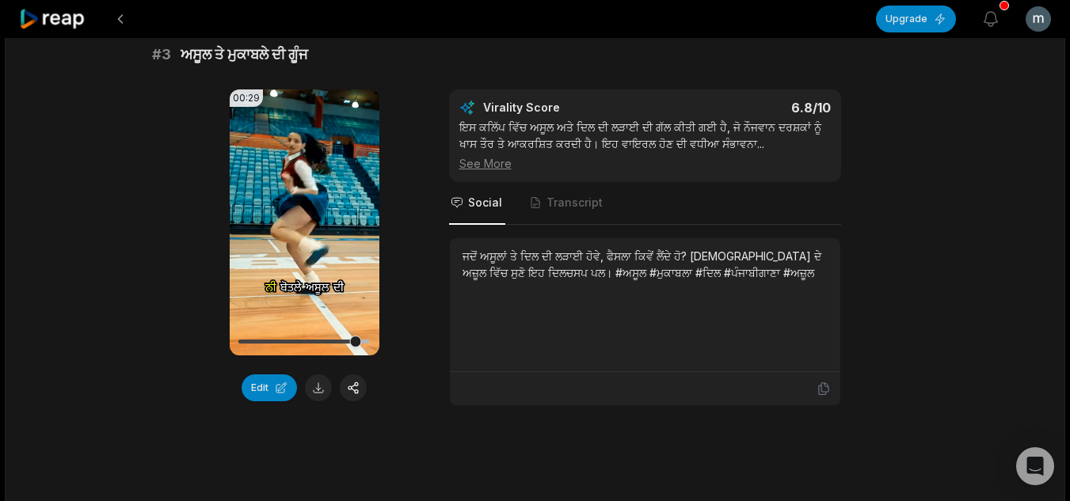
click at [501, 260] on div "ਜਦੋਂ ਅਸੂਲਾਂ ਤੇ ਦਿਲ ਦੀ ਲੜਾਈ ਹੋਵੇ, ਫੈਸਲਾ ਕਿਵੇਂ ਲੈਂਦੇ ਹੋ? [DEMOGRAPHIC_DATA] ਦੇ ਅਜ…" at bounding box center [645, 264] width 365 height 33
click at [547, 206] on span "Transcript" at bounding box center [575, 203] width 56 height 16
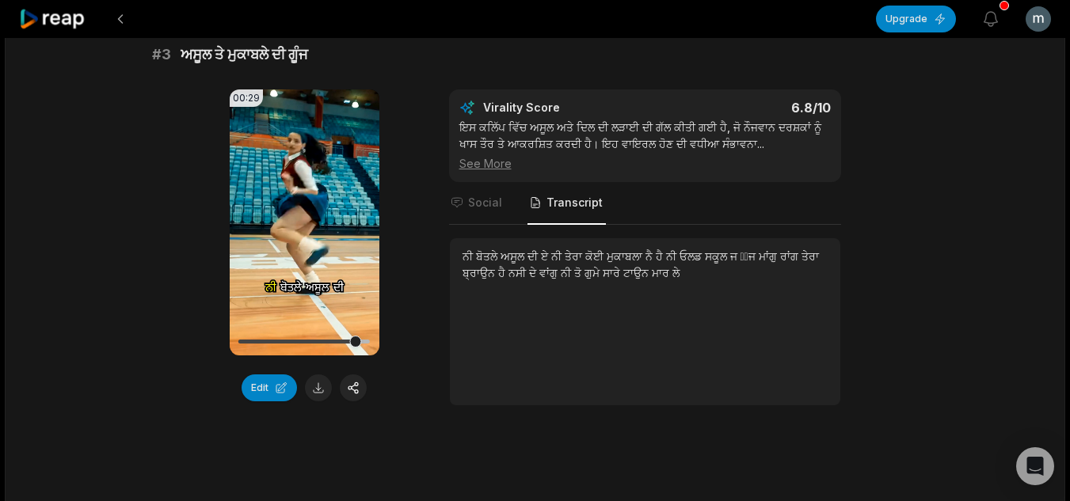
click at [498, 275] on span "ਬ੍ਰਾਉਨ" at bounding box center [481, 272] width 36 height 13
click at [488, 208] on span "Social" at bounding box center [485, 203] width 34 height 16
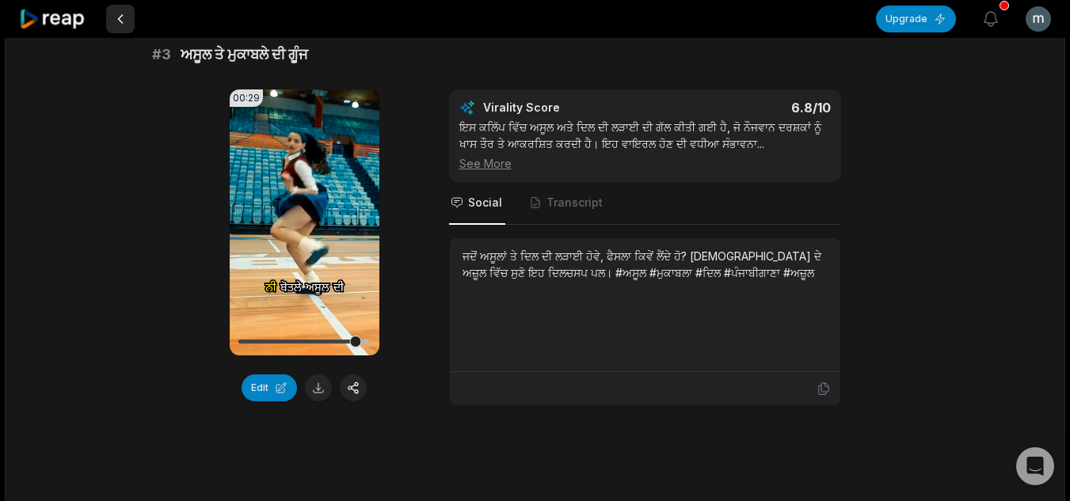
click at [123, 19] on button at bounding box center [120, 19] width 29 height 29
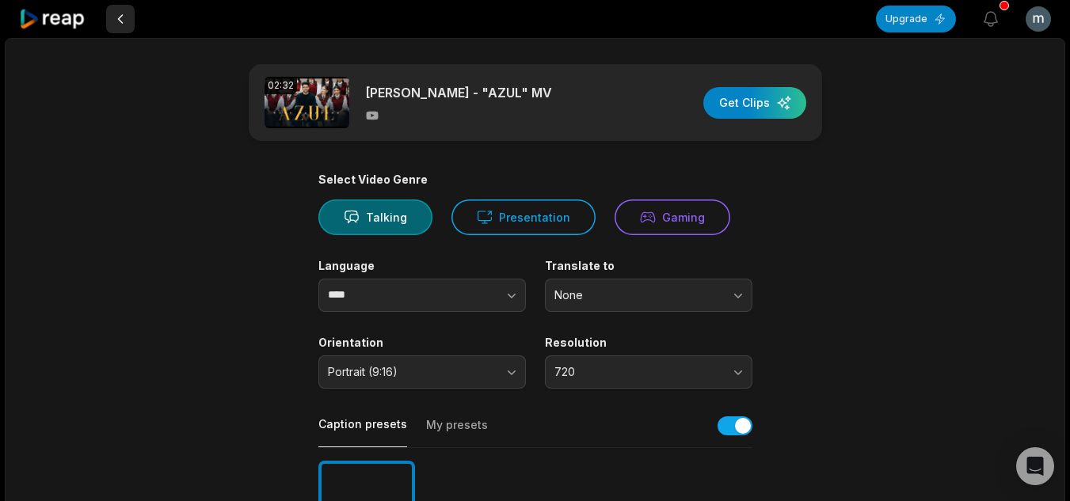
click at [123, 20] on button at bounding box center [120, 19] width 29 height 29
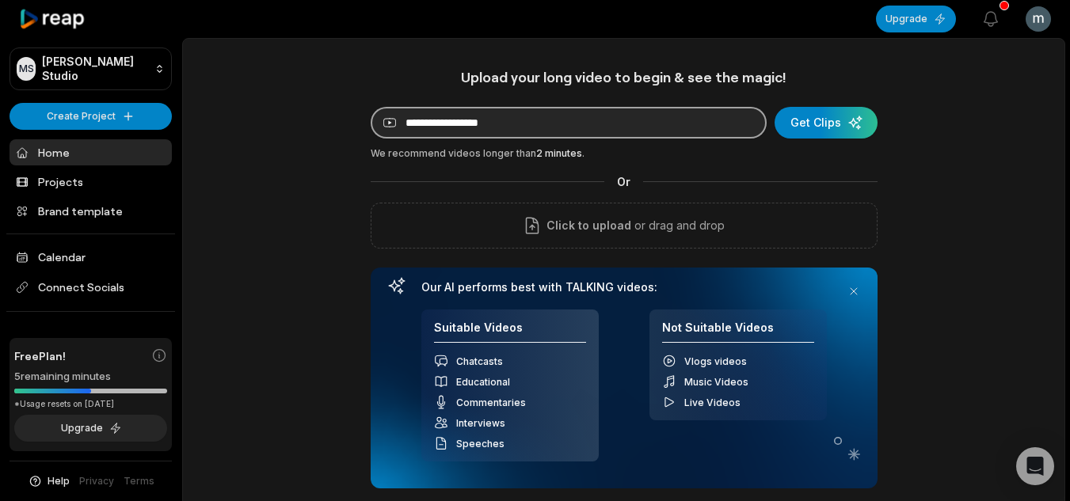
click at [536, 117] on input at bounding box center [569, 123] width 396 height 32
paste input "**********"
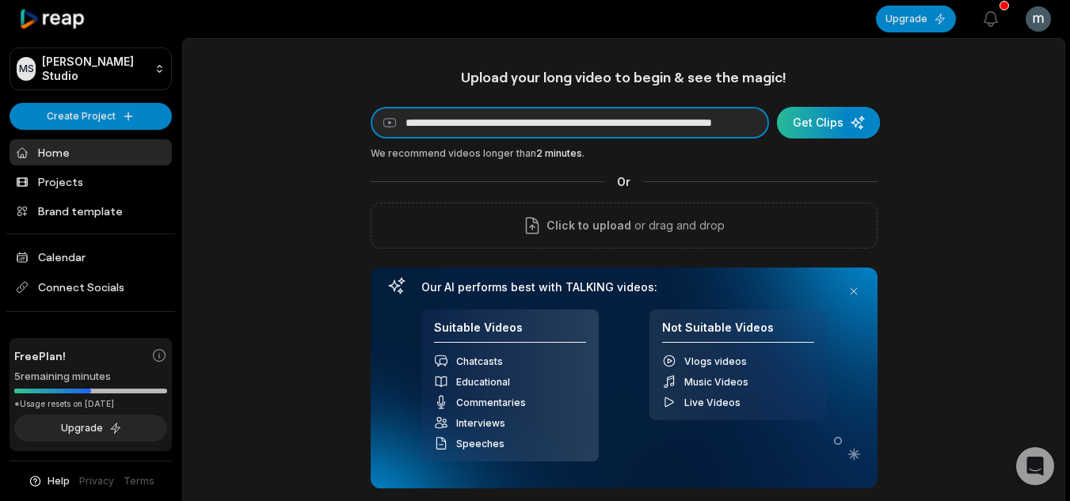
type input "**********"
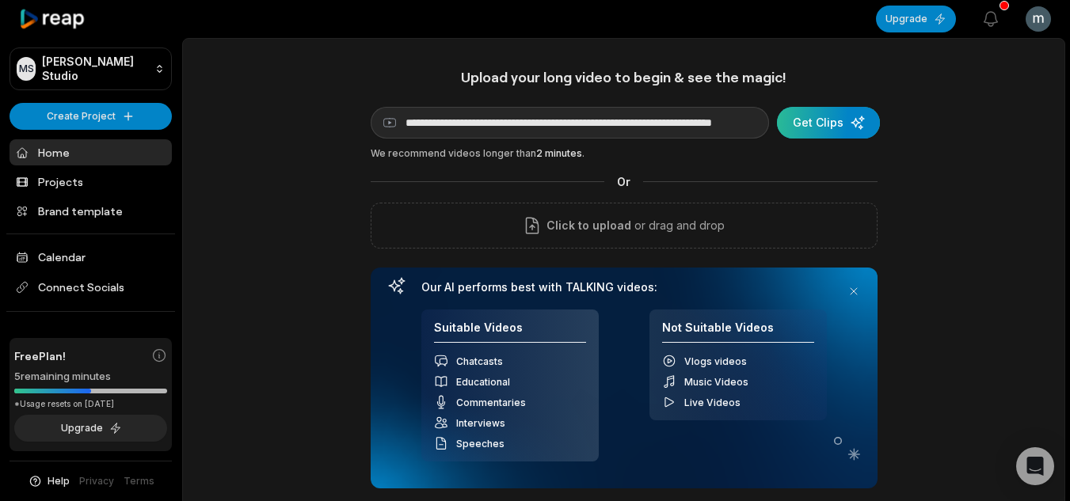
click at [813, 126] on div "submit" at bounding box center [828, 123] width 103 height 32
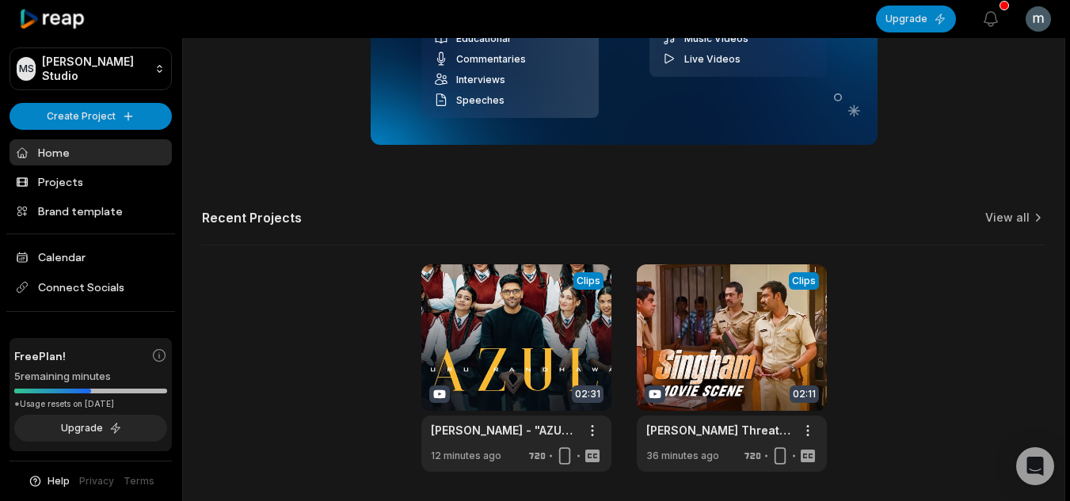
scroll to position [397, 0]
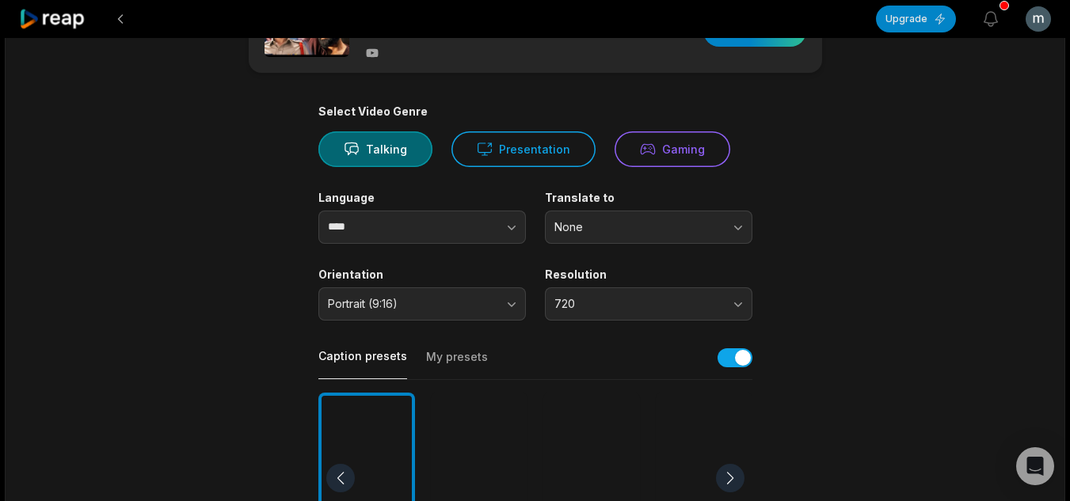
scroll to position [158, 0]
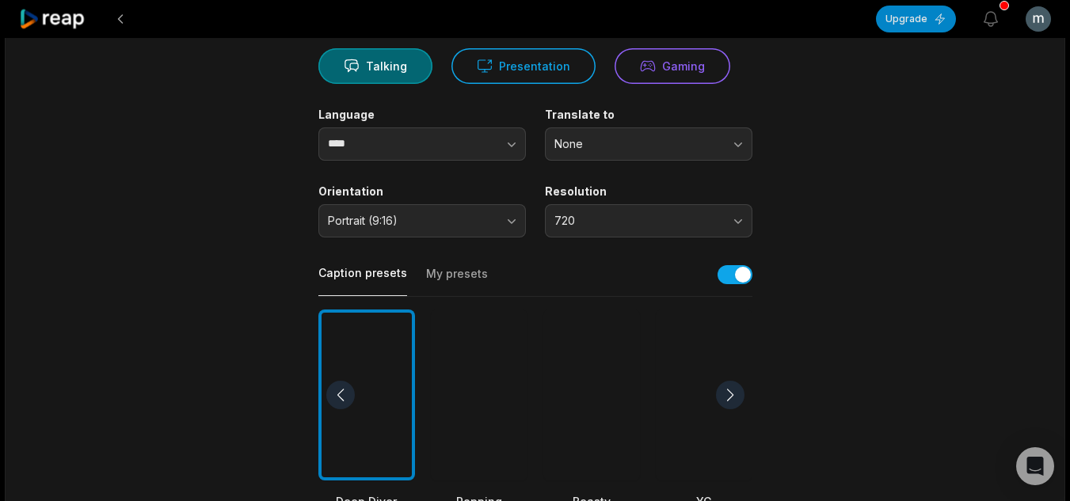
click at [604, 401] on div at bounding box center [591, 396] width 97 height 172
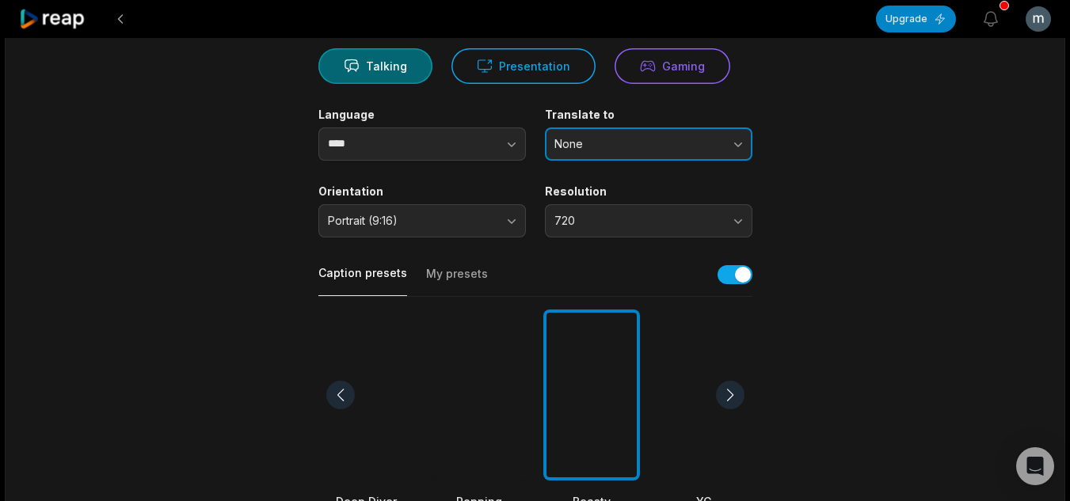
click at [615, 140] on span "None" at bounding box center [637, 144] width 166 height 14
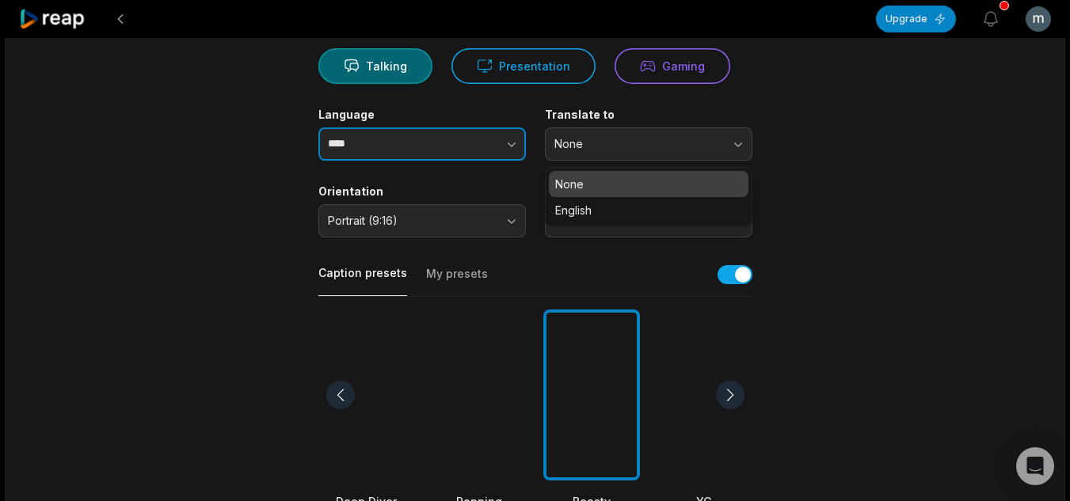
click at [447, 154] on button "button" at bounding box center [480, 144] width 90 height 33
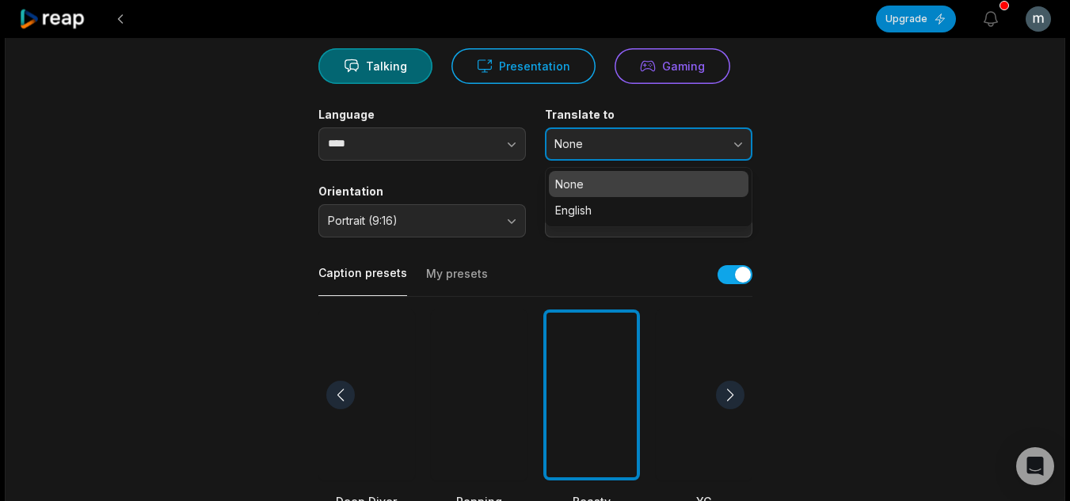
type input "****"
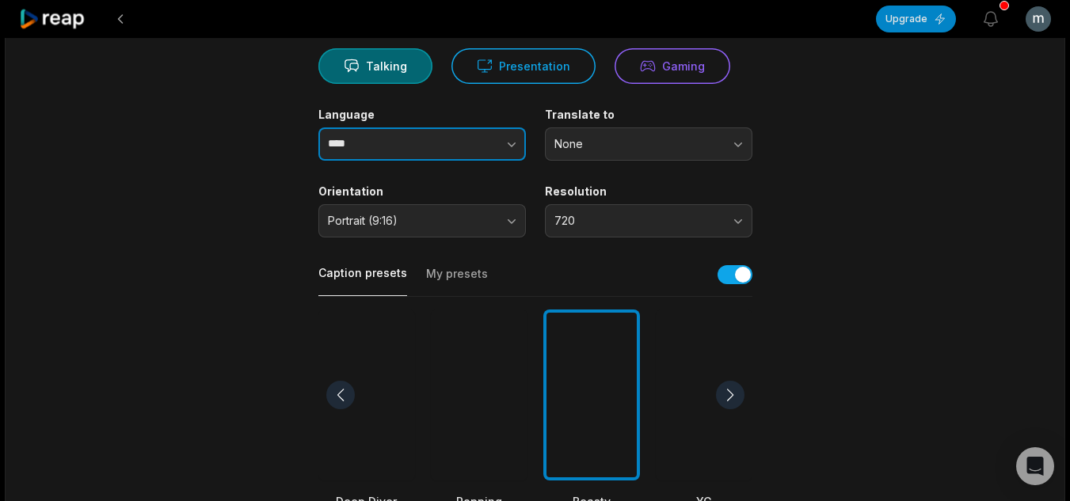
click at [437, 153] on button "button" at bounding box center [480, 144] width 90 height 33
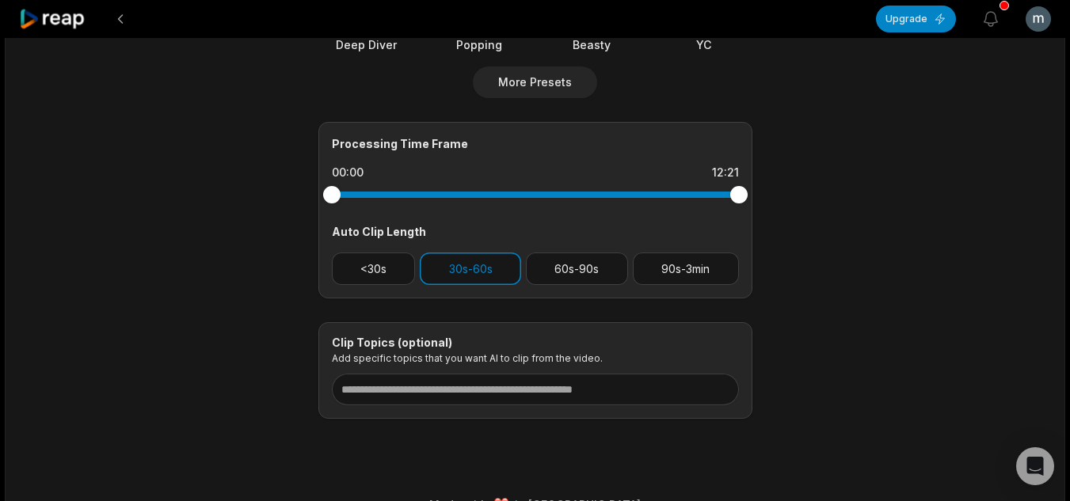
scroll to position [647, 0]
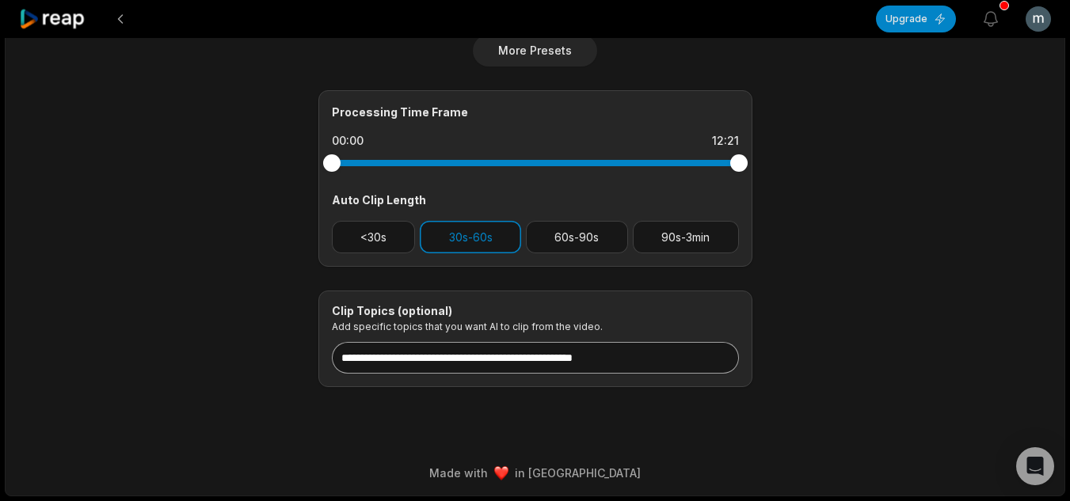
type input "*****"
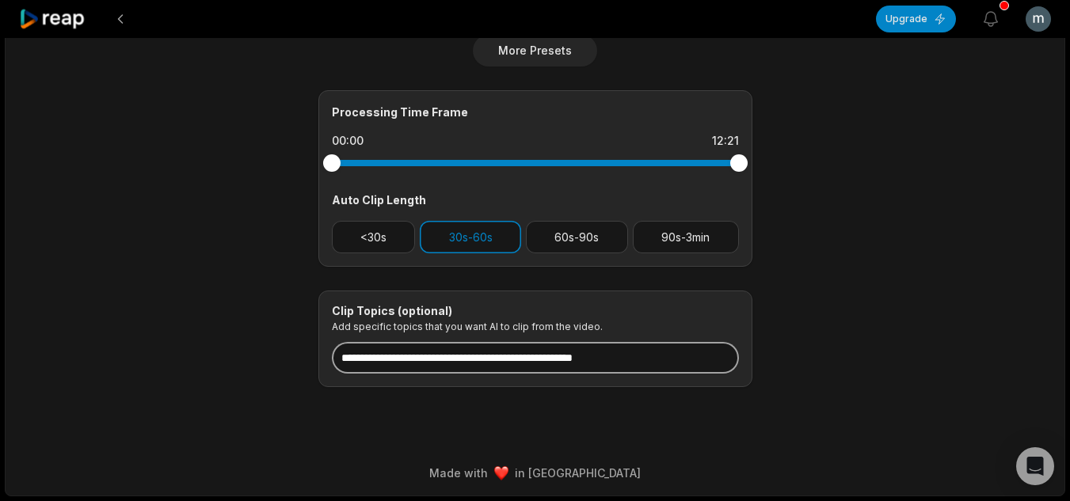
click at [423, 358] on input at bounding box center [535, 358] width 407 height 32
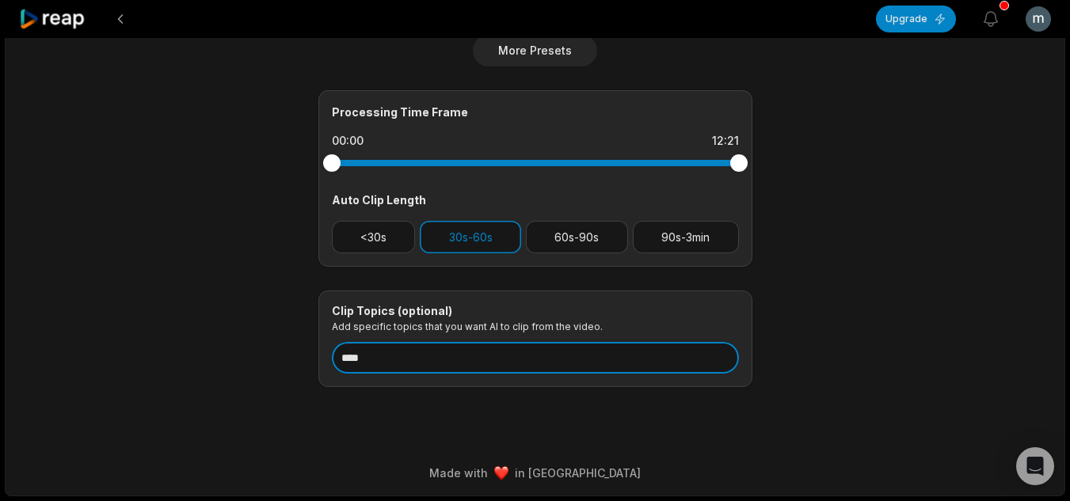
type input "****"
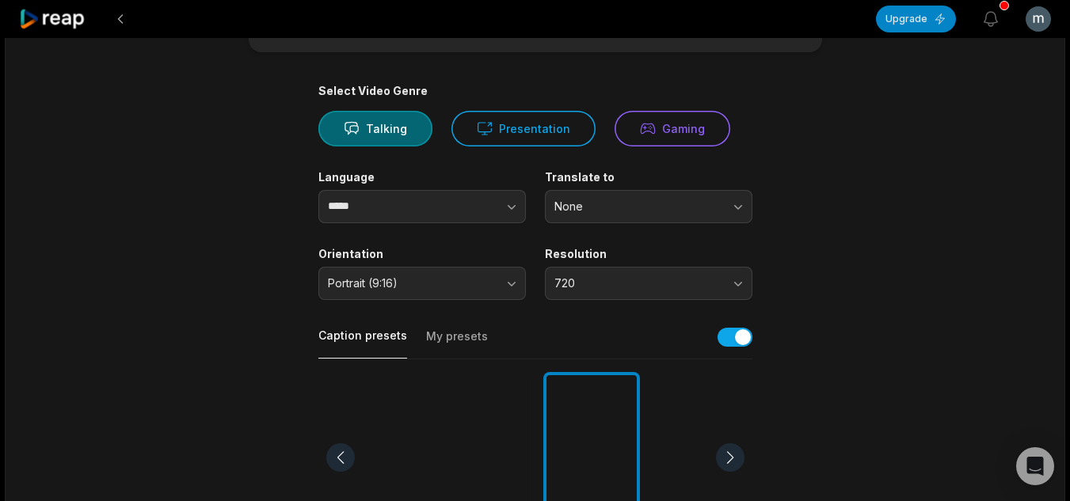
scroll to position [0, 0]
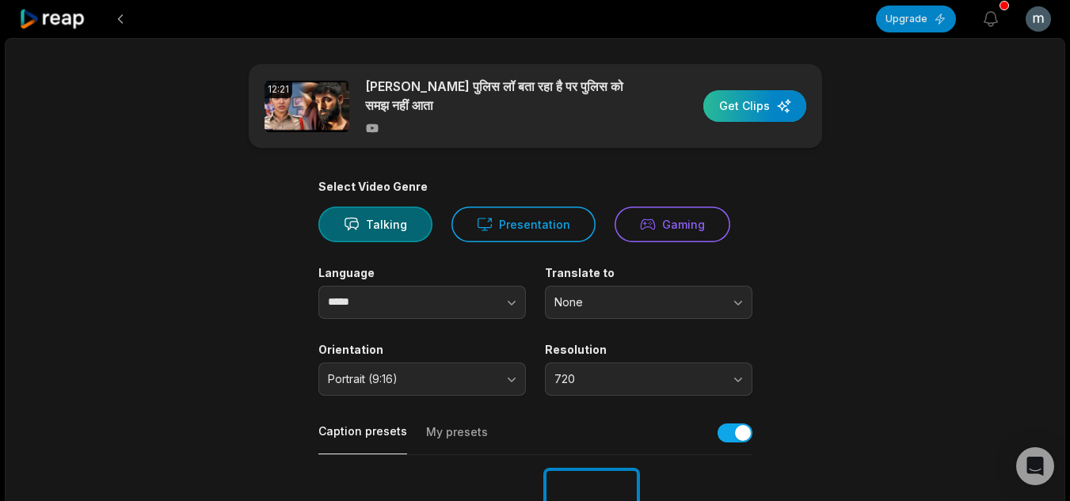
click at [760, 102] on div "button" at bounding box center [754, 106] width 103 height 32
click at [755, 92] on div "button" at bounding box center [754, 106] width 103 height 32
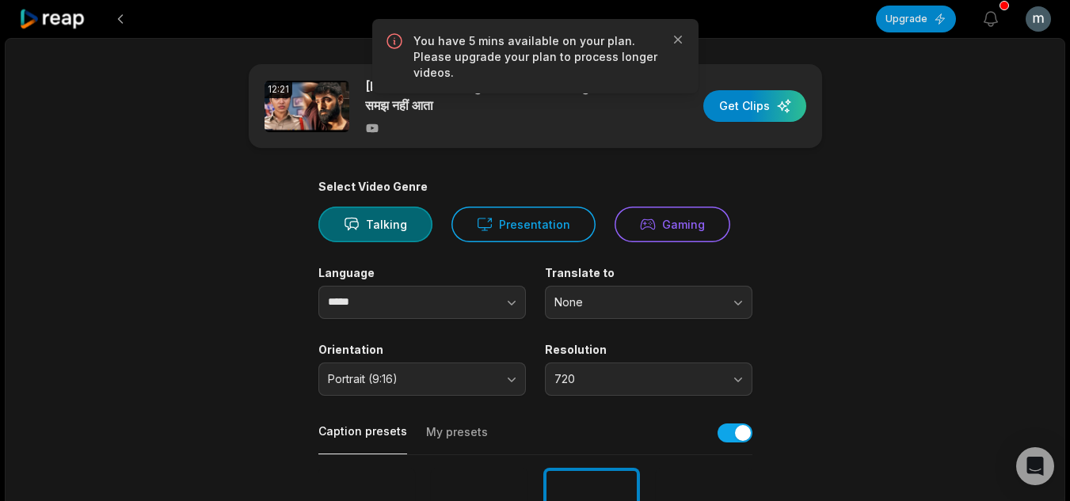
click at [1035, 23] on html "Upgrade View notifications Open user menu 12:21 [PERSON_NAME] पुलिस लॉ बता रहा …" at bounding box center [535, 250] width 1070 height 501
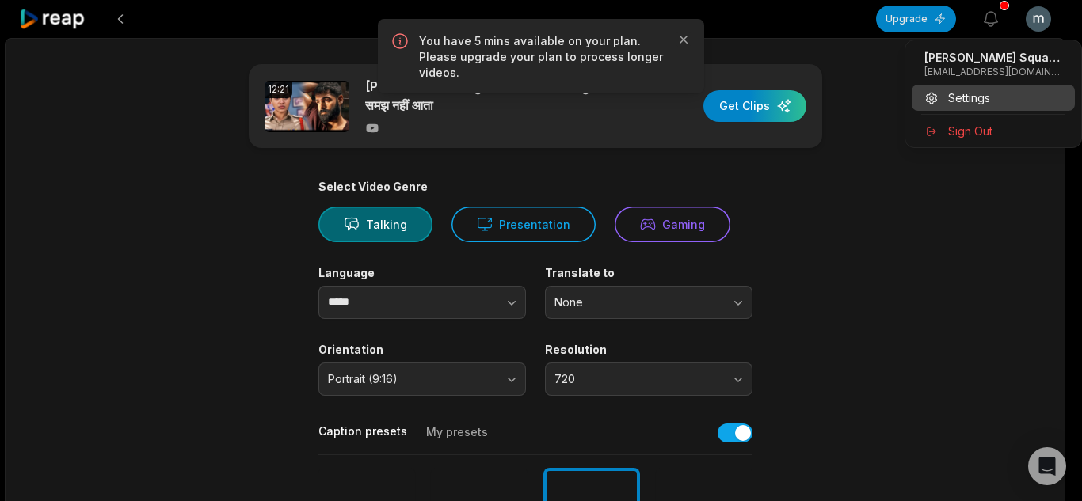
click at [982, 98] on span "Settings" at bounding box center [969, 98] width 42 height 17
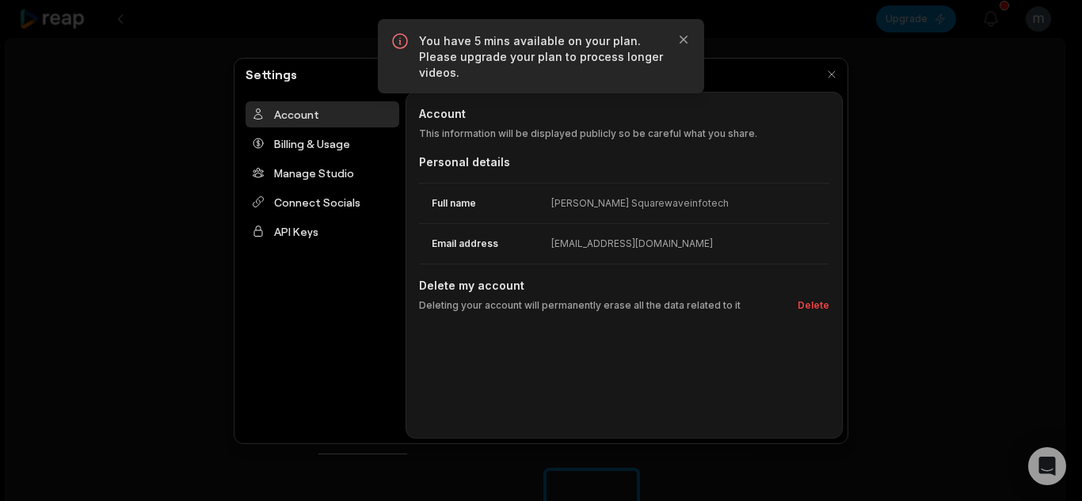
click at [811, 313] on div "Account Account This information will be displayed publicly so be careful what …" at bounding box center [624, 265] width 437 height 347
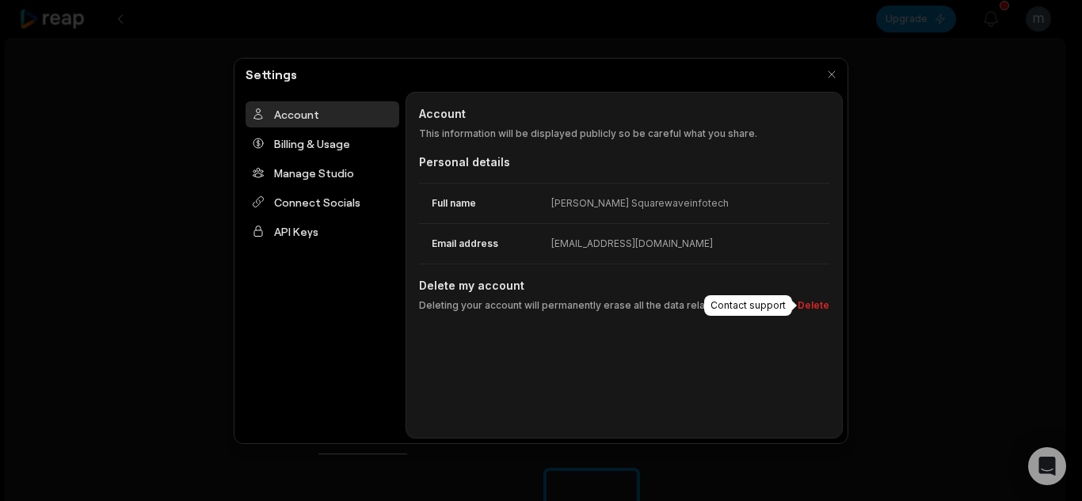
click at [813, 310] on button "Delete" at bounding box center [810, 306] width 38 height 14
click at [806, 304] on button "Delete" at bounding box center [810, 306] width 38 height 14
click at [811, 304] on button "Delete" at bounding box center [810, 306] width 38 height 14
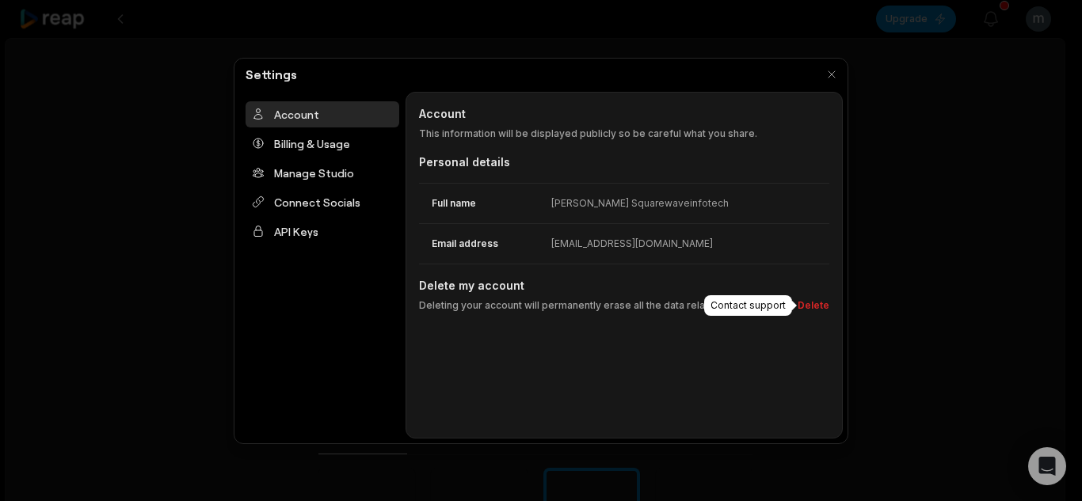
click at [811, 304] on button "Delete" at bounding box center [810, 306] width 38 height 14
click at [796, 309] on button "Delete" at bounding box center [810, 306] width 38 height 14
click at [813, 309] on button "Delete" at bounding box center [810, 306] width 38 height 14
click at [780, 305] on div "Deleting your account will permanently erase all the data related to it Delete" at bounding box center [624, 303] width 410 height 19
click at [817, 307] on button "Delete" at bounding box center [810, 306] width 38 height 14
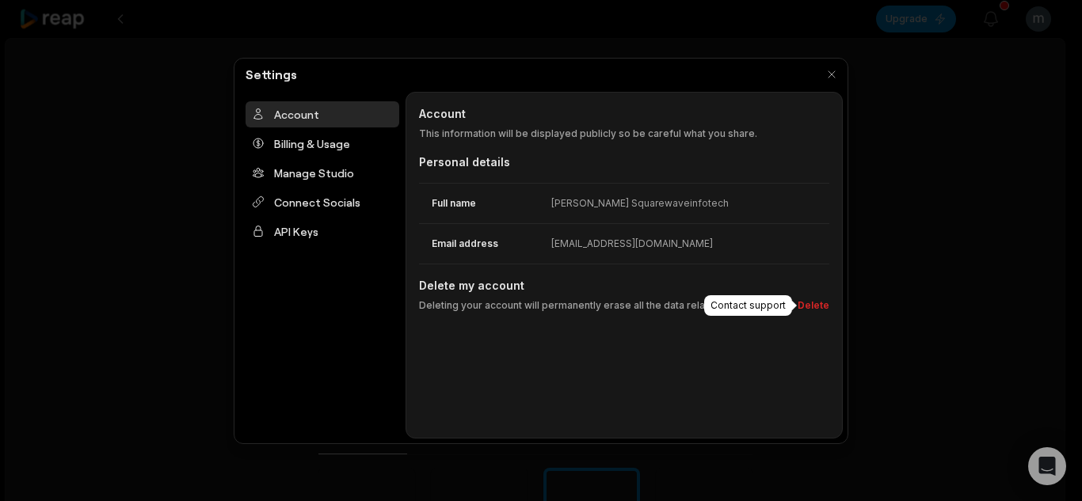
click at [817, 307] on button "Delete" at bounding box center [810, 306] width 38 height 14
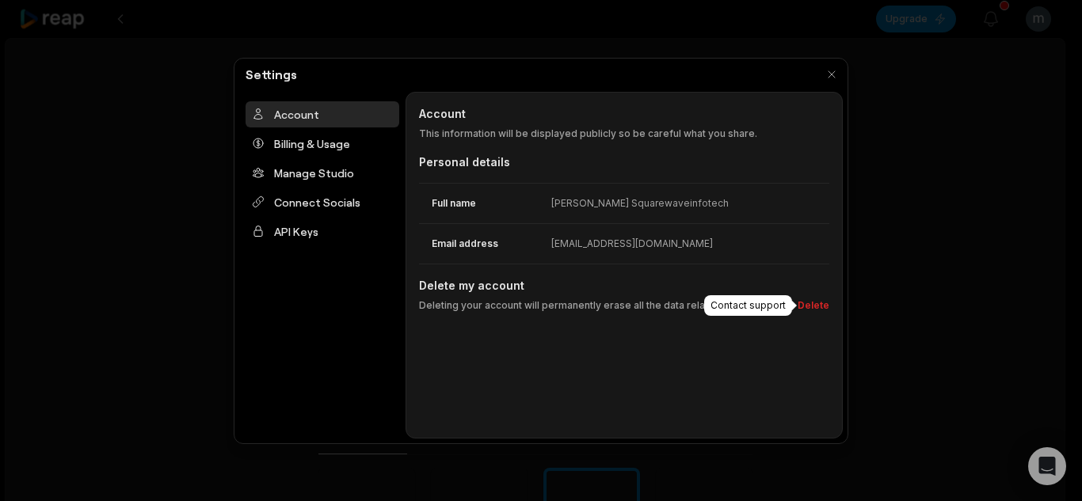
click at [817, 307] on button "Delete" at bounding box center [810, 306] width 38 height 14
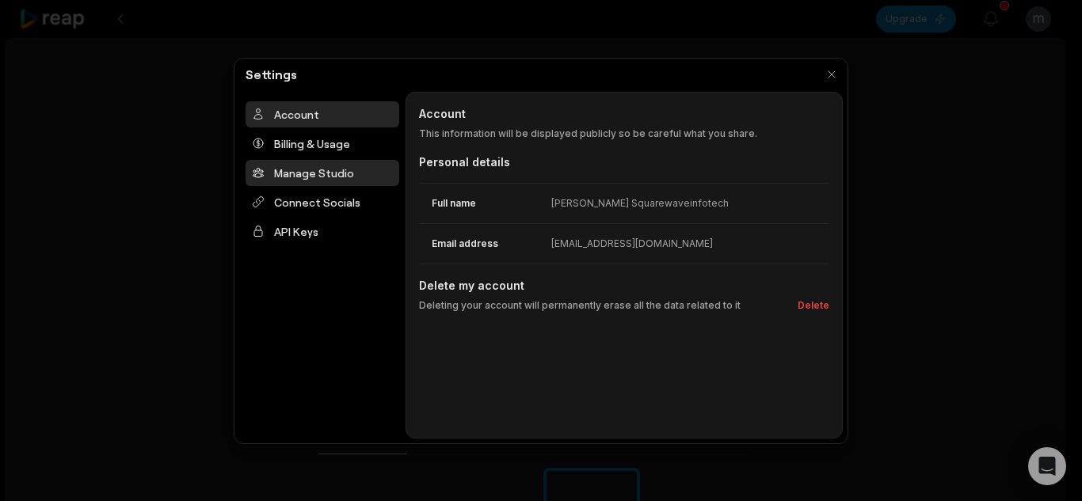
click at [307, 179] on div "Manage Studio" at bounding box center [323, 173] width 154 height 26
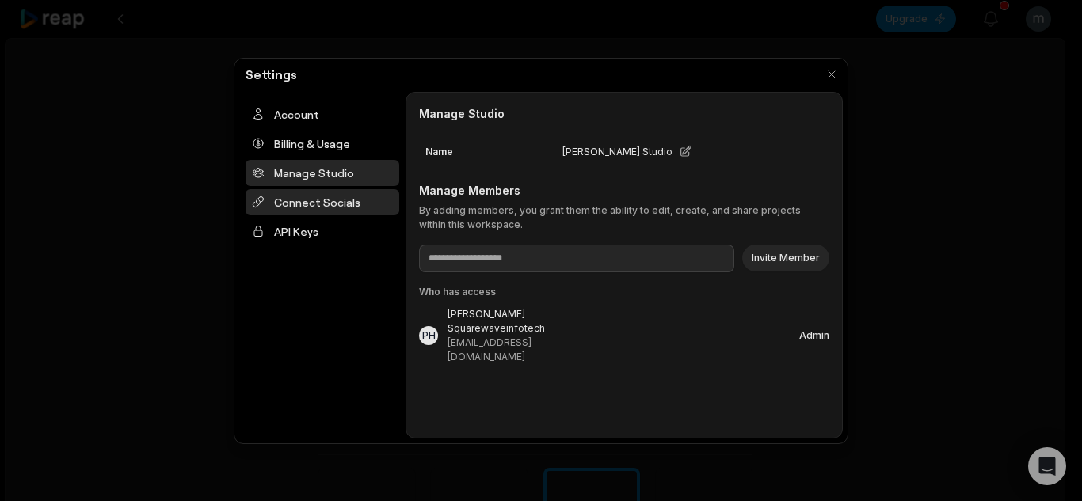
click at [349, 212] on div "Connect Socials" at bounding box center [323, 202] width 154 height 26
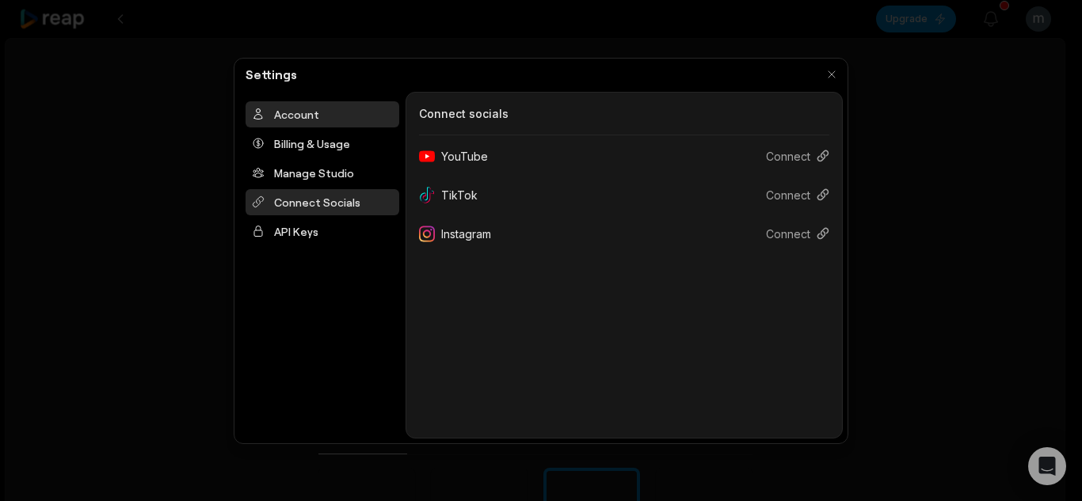
click at [352, 116] on div "Account" at bounding box center [323, 114] width 154 height 26
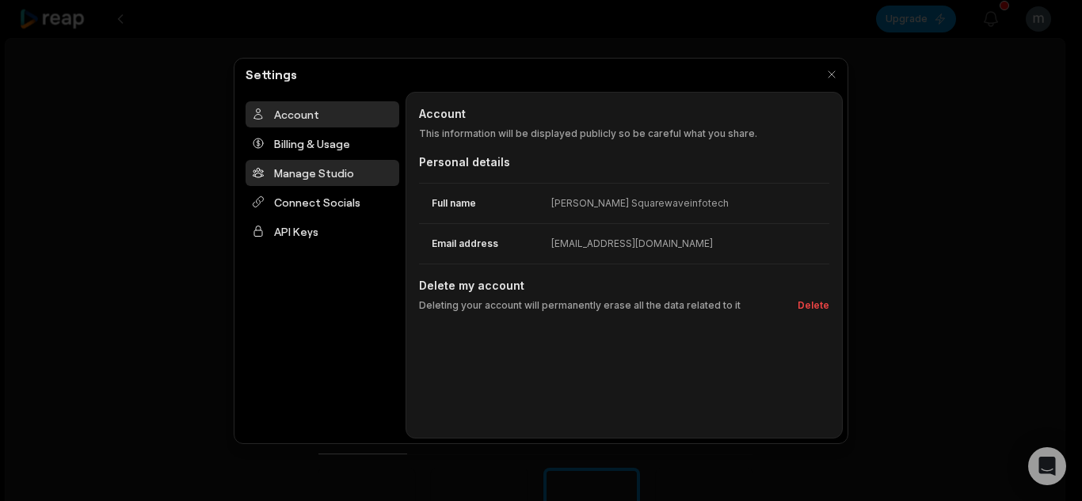
click at [362, 163] on div "Manage Studio" at bounding box center [323, 173] width 154 height 26
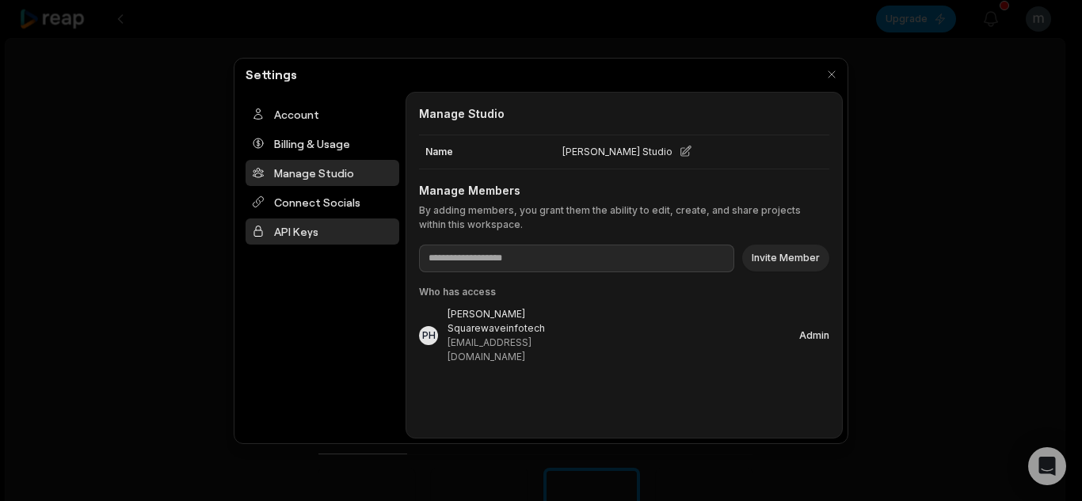
click at [333, 222] on div "API Keys" at bounding box center [323, 232] width 154 height 26
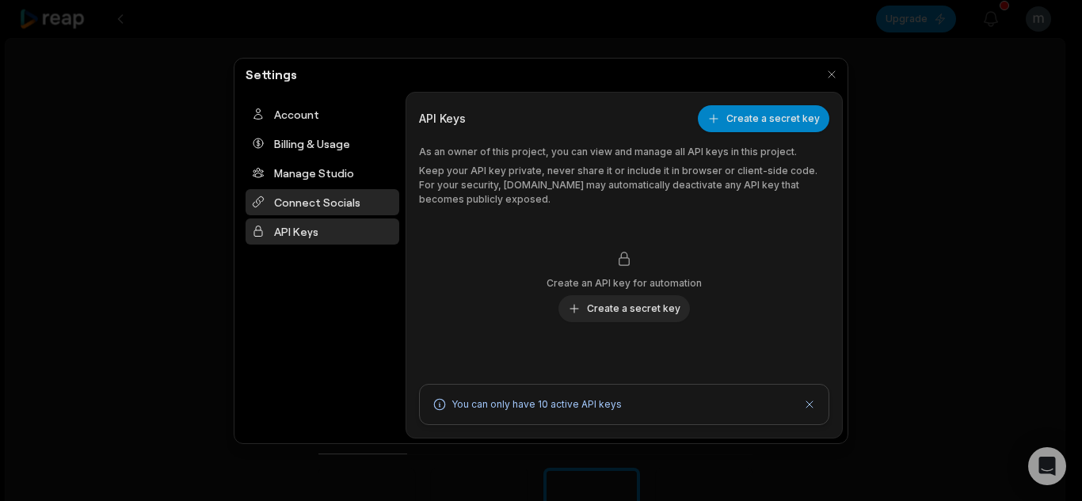
click at [341, 206] on div "Connect Socials" at bounding box center [323, 202] width 154 height 26
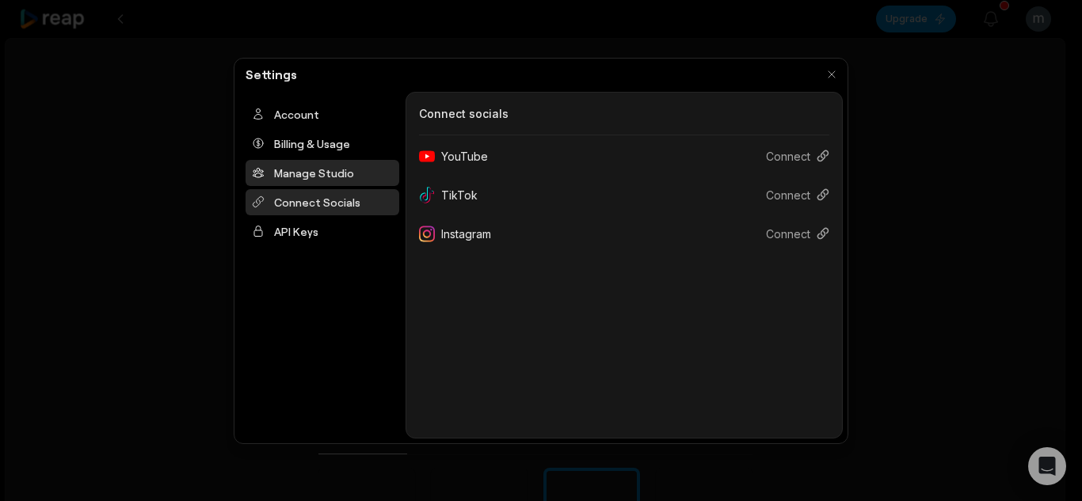
click at [334, 170] on div "Manage Studio" at bounding box center [323, 173] width 154 height 26
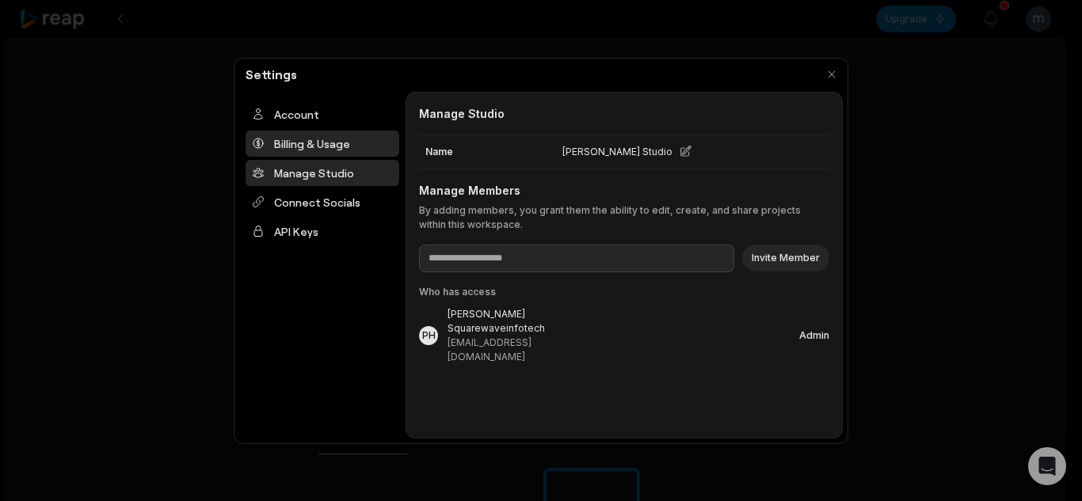
click at [303, 144] on div "Billing & Usage" at bounding box center [323, 144] width 154 height 26
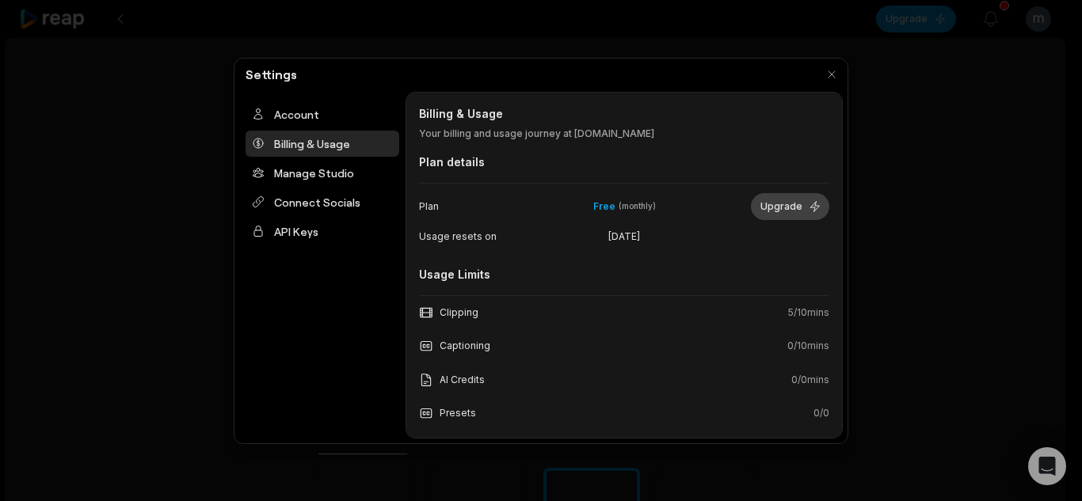
click at [769, 200] on button "Upgrade" at bounding box center [790, 206] width 78 height 27
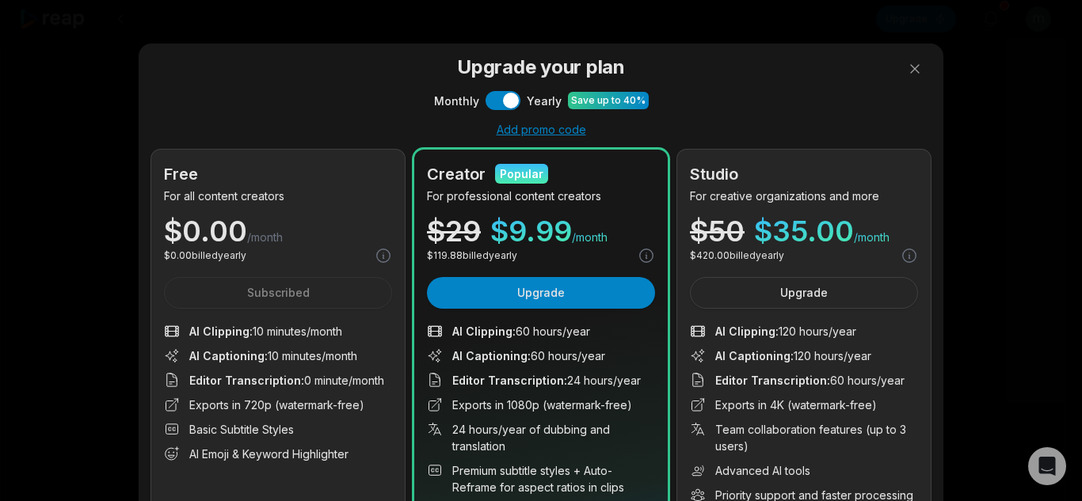
drag, startPoint x: 1073, startPoint y: 196, endPoint x: 1070, endPoint y: 267, distance: 71.4
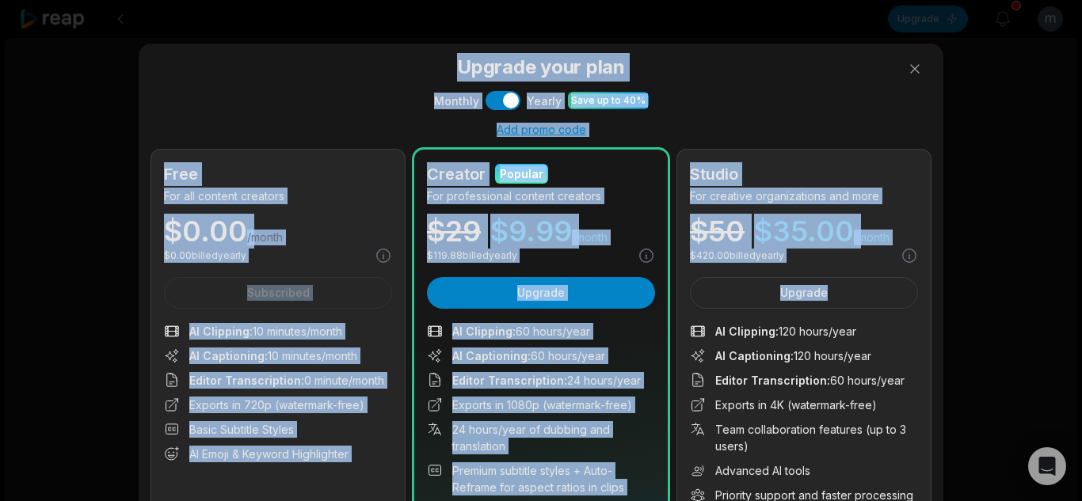
click at [957, 177] on div "Upgrade your plan Monthly Use setting Yearly Save up to 40% Add promo code Free…" at bounding box center [541, 334] width 1082 height 669
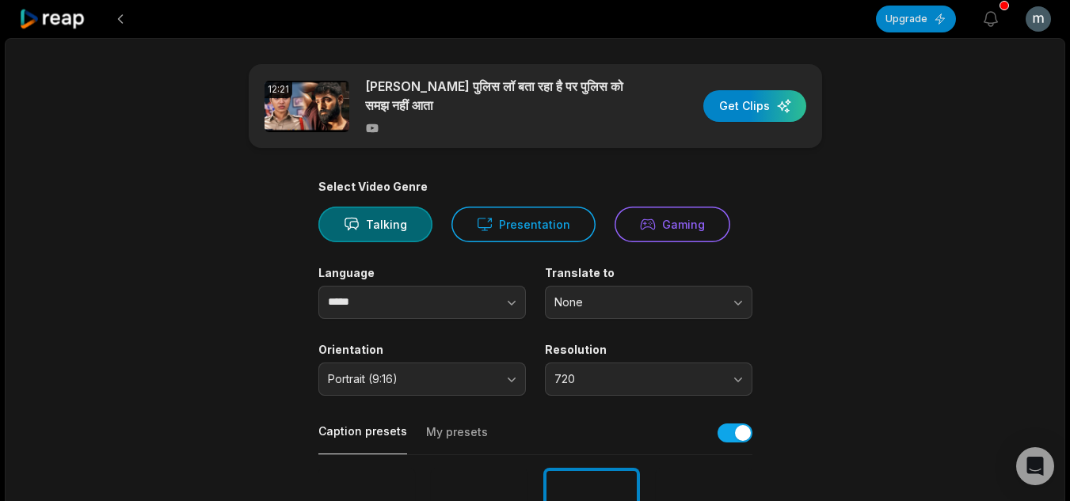
click at [1046, 22] on html "Upgrade View notifications Open user menu 12:21 [PERSON_NAME] पुलिस लॉ बता रहा …" at bounding box center [535, 250] width 1070 height 501
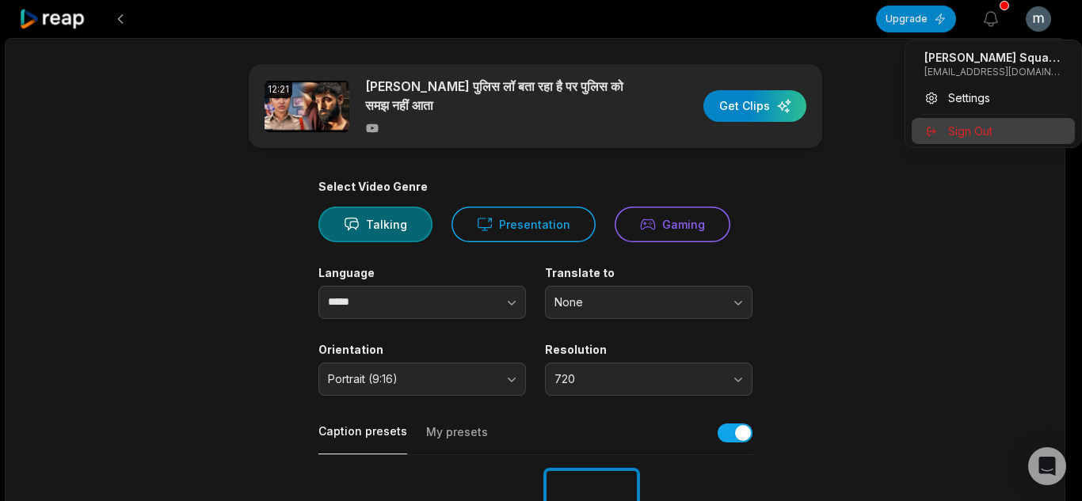
click at [965, 120] on div "Sign Out" at bounding box center [993, 131] width 163 height 26
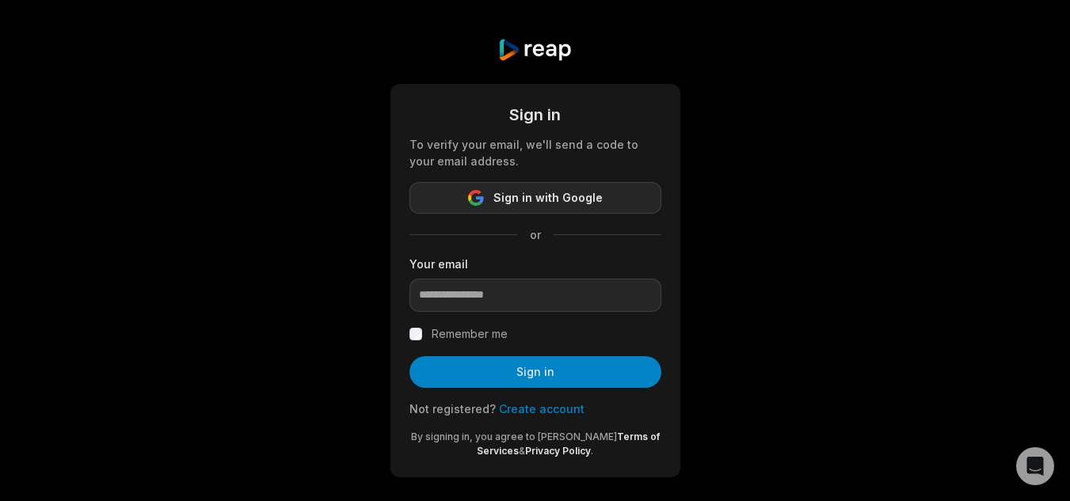
click at [489, 200] on button "Sign in with Google" at bounding box center [535, 198] width 252 height 32
